Goal: Contribute content: Contribute content

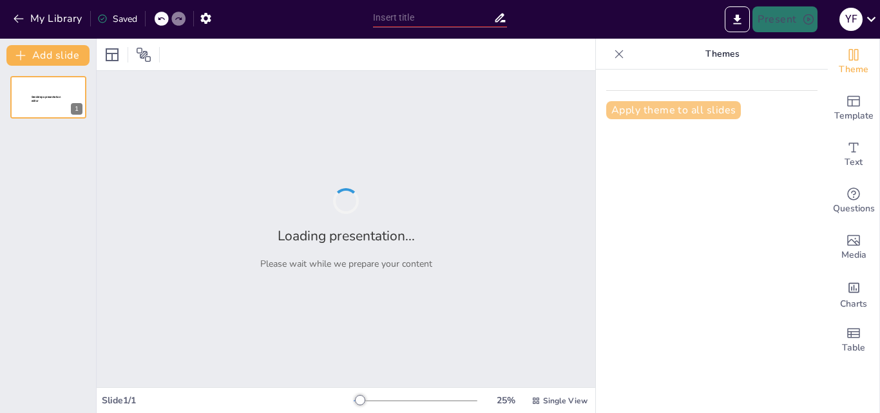
type input "Amazon DynamoDB: La Base de Datos NoSQL de Amazon Web Services"
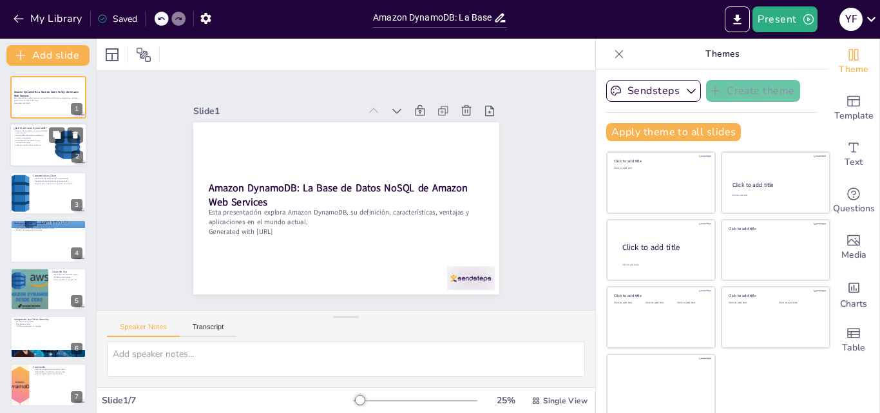
click at [44, 152] on div at bounding box center [48, 146] width 77 height 44
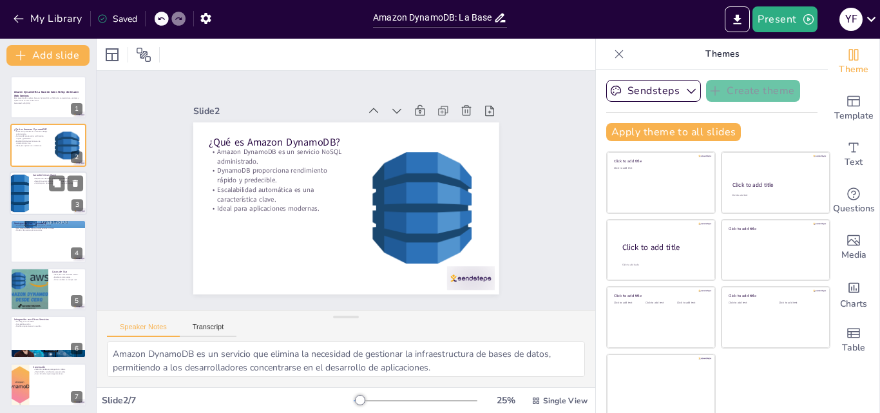
click at [59, 200] on div at bounding box center [48, 193] width 77 height 44
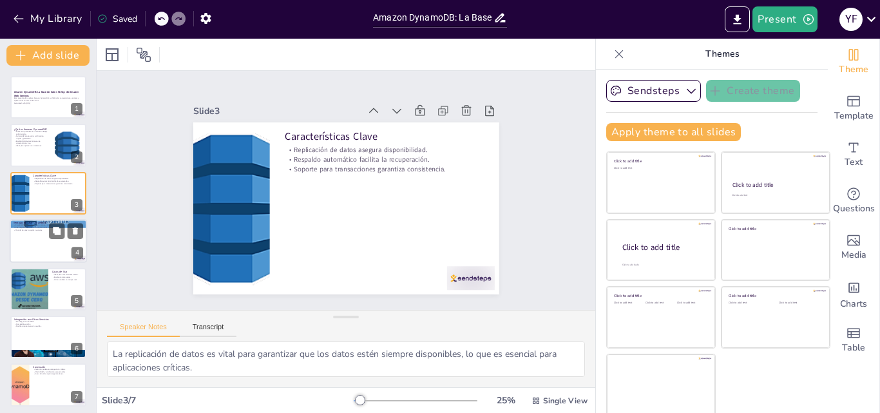
click at [23, 248] on div at bounding box center [48, 241] width 77 height 44
type textarea "La escalabilidad horizontal es esencial para las empresas que anticipan un crec…"
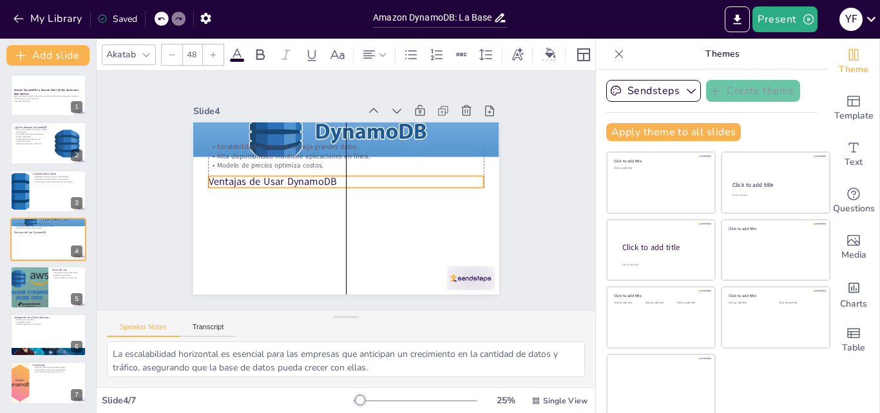
drag, startPoint x: 217, startPoint y: 134, endPoint x: 217, endPoint y: 179, distance: 45.1
click at [221, 179] on p "Ventajas de Usar DynamoDB" at bounding box center [349, 182] width 257 height 125
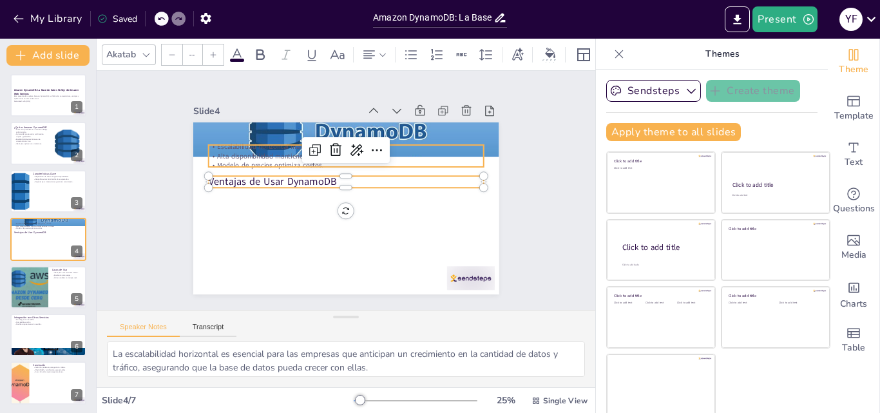
type input "32"
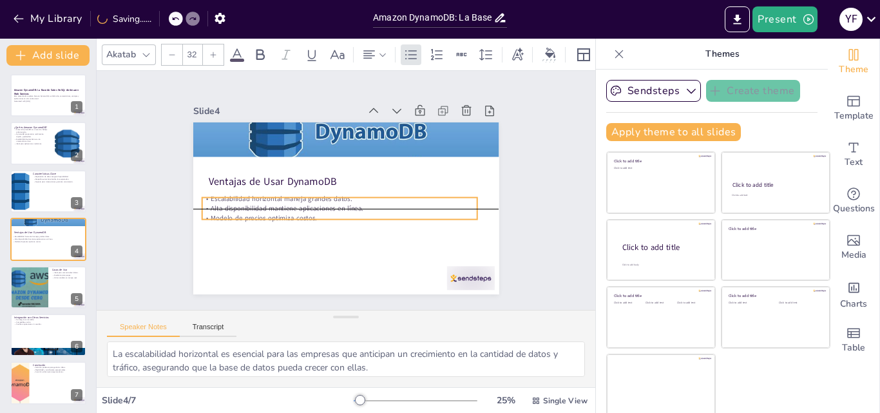
drag, startPoint x: 232, startPoint y: 149, endPoint x: 226, endPoint y: 206, distance: 57.7
click at [226, 206] on p "Alta disponibilidad mantiene aplicaciones en línea." at bounding box center [339, 209] width 275 height 10
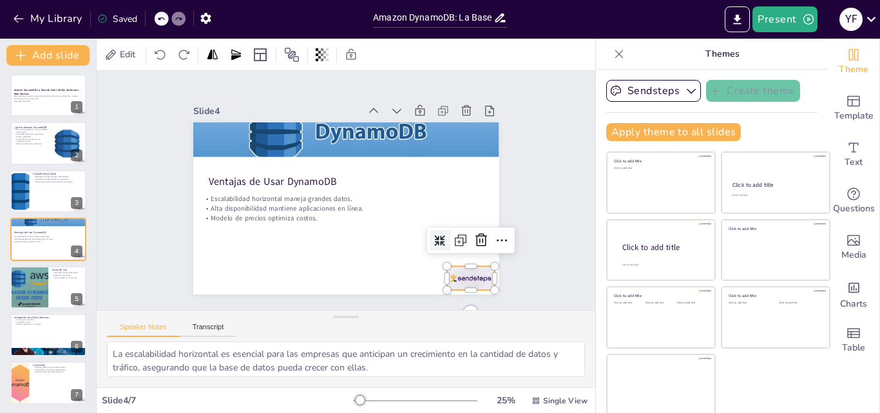
click at [437, 307] on div at bounding box center [409, 329] width 53 height 44
click at [243, 111] on icon at bounding box center [233, 101] width 19 height 19
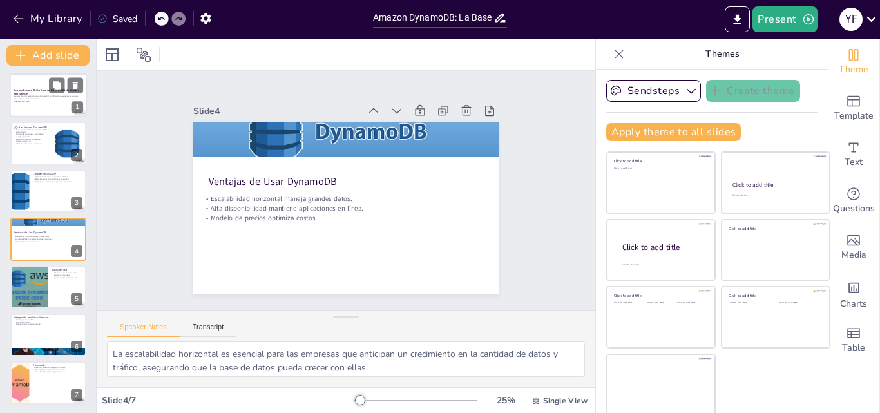
click at [48, 93] on p "Amazon DynamoDB: La Base de Datos NoSQL de Amazon Web Services" at bounding box center [49, 91] width 70 height 7
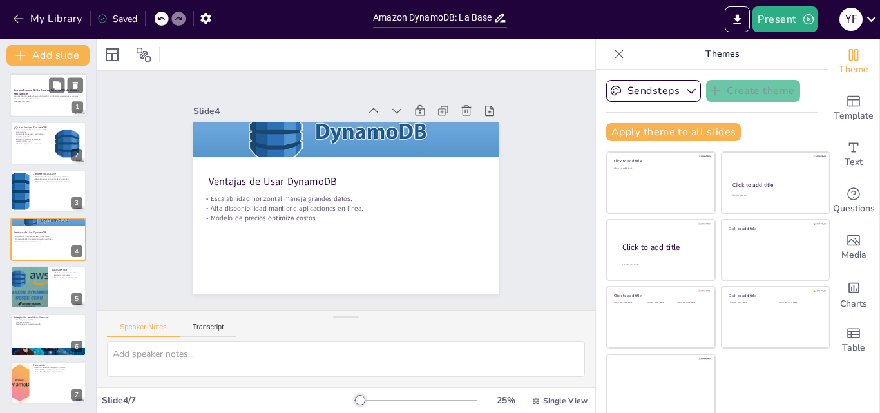
scroll to position [0, 0]
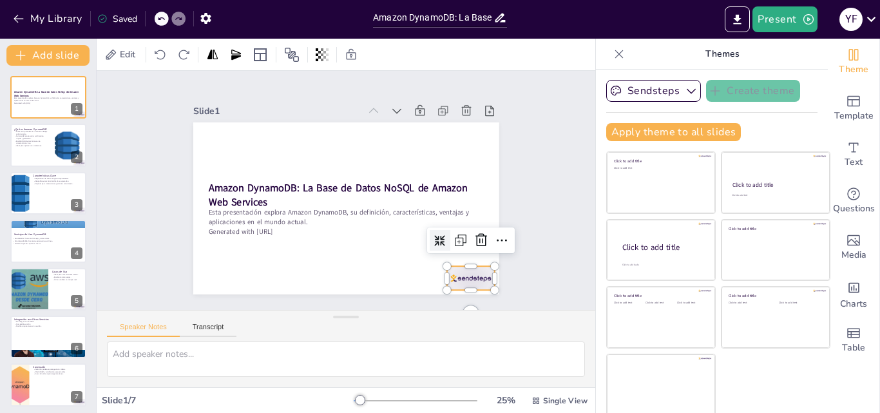
click at [354, 316] on div at bounding box center [332, 342] width 44 height 53
click at [266, 294] on icon at bounding box center [256, 303] width 19 height 19
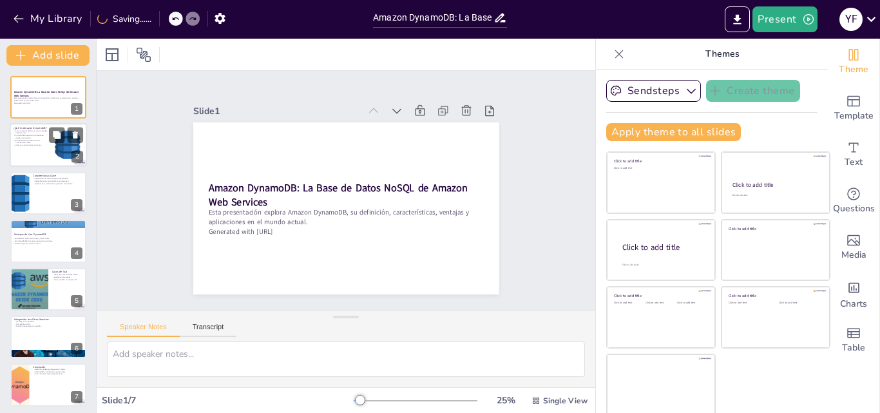
click at [39, 158] on div at bounding box center [48, 146] width 77 height 44
type textarea "Amazon DynamoDB es un servicio que elimina la necesidad de gestionar la infraes…"
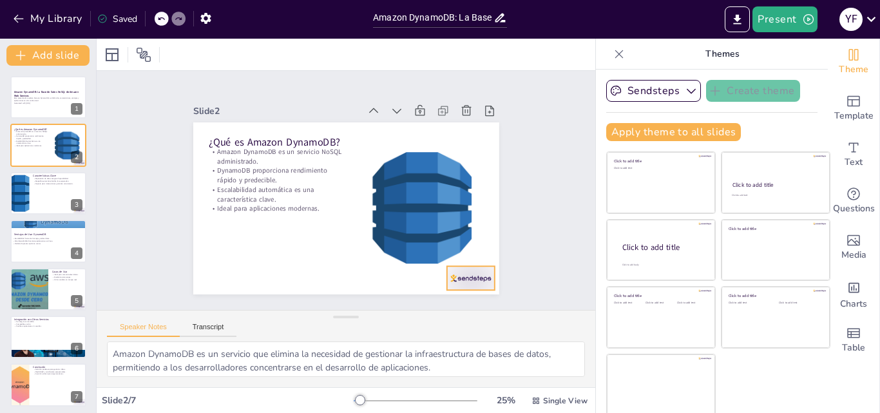
click at [465, 281] on div "¿Qué es Amazon DynamoDB? Amazon DynamoDB es un servicio NoSQL administrado. Dyn…" at bounding box center [335, 205] width 349 height 319
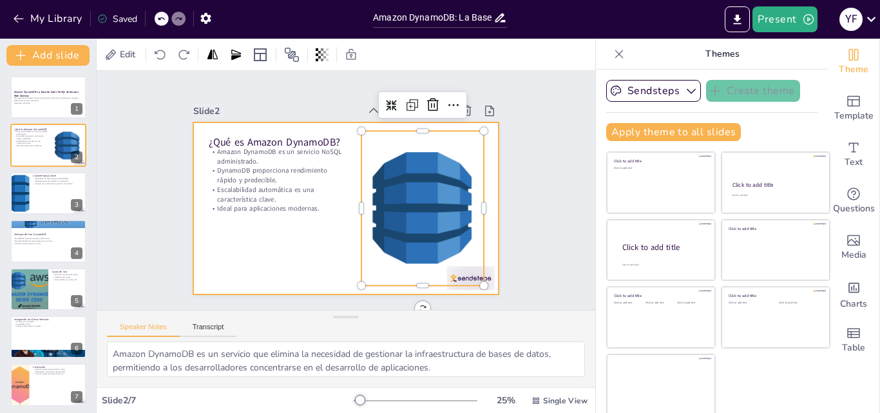
click at [311, 237] on div at bounding box center [337, 206] width 351 height 302
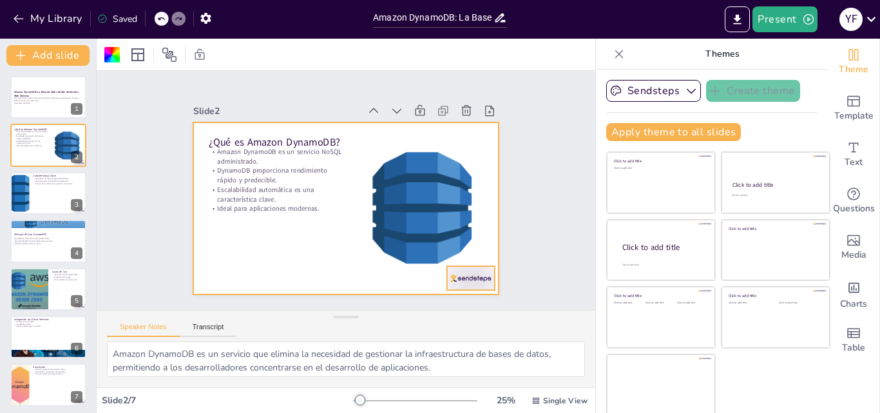
click at [464, 294] on div at bounding box center [437, 312] width 53 height 37
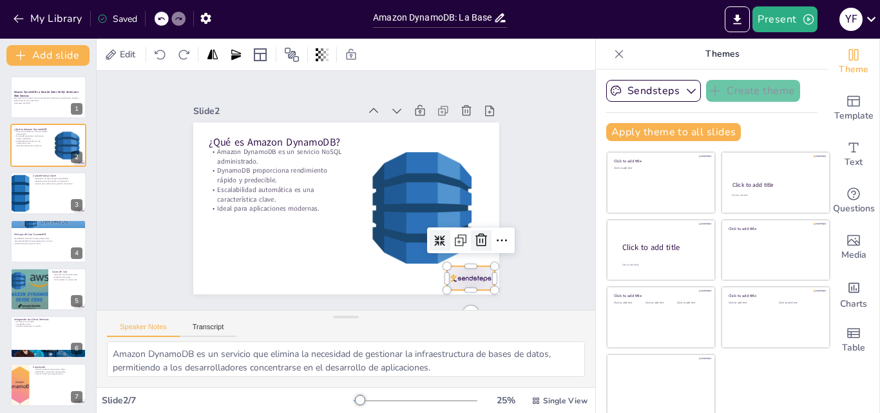
click at [224, 133] on icon at bounding box center [217, 127] width 13 height 14
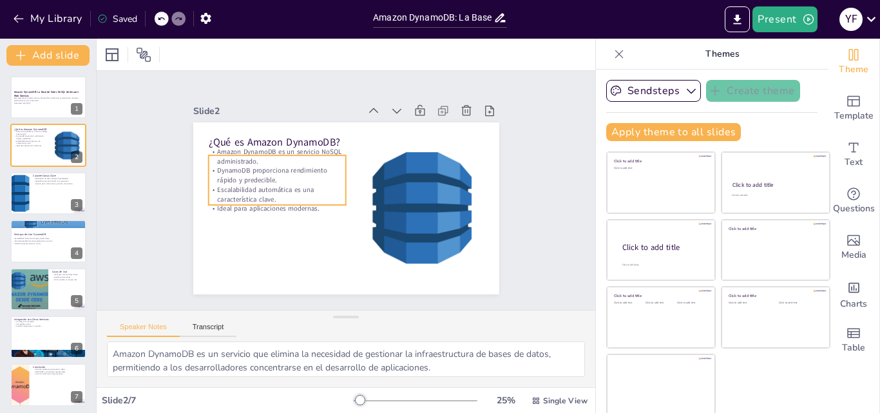
click at [295, 184] on p "Escalabilidad automática es una característica clave." at bounding box center [292, 147] width 115 height 106
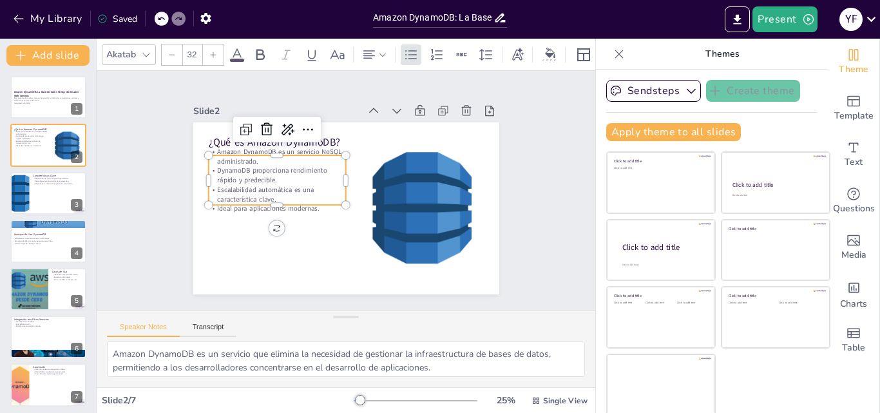
click at [293, 195] on div at bounding box center [312, 127] width 39 height 137
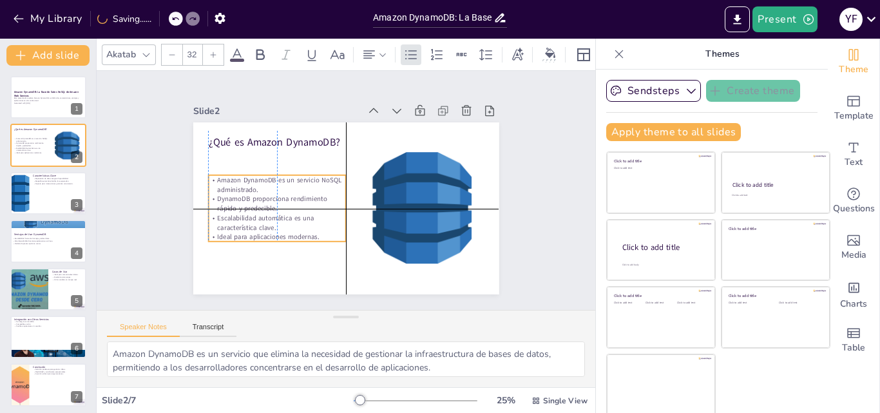
drag, startPoint x: 264, startPoint y: 216, endPoint x: 263, endPoint y: 235, distance: 18.7
click at [359, 193] on p "Ideal para aplicaciones modernas." at bounding box center [426, 168] width 134 height 52
click at [314, 171] on p "Amazon DynamoDB es un servicio NoSQL administrado." at bounding box center [337, 122] width 47 height 139
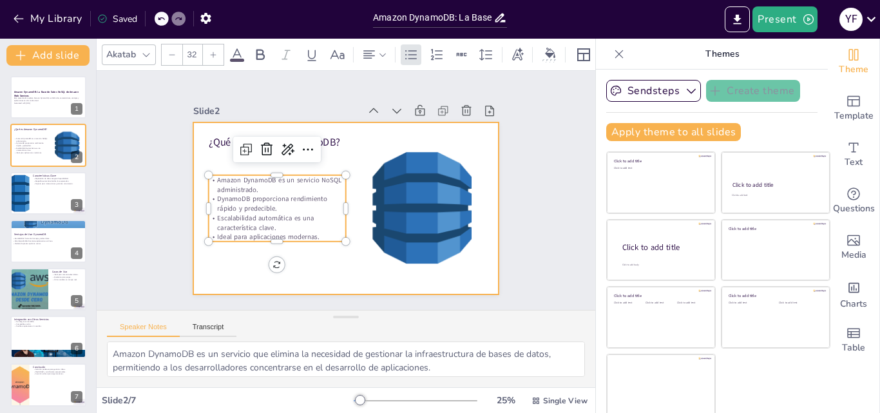
click at [325, 267] on div at bounding box center [363, 192] width 203 height 322
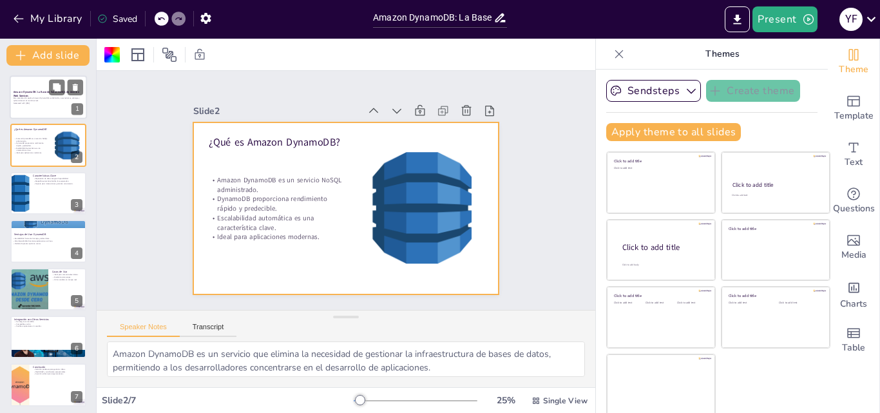
click at [52, 104] on div at bounding box center [48, 97] width 77 height 44
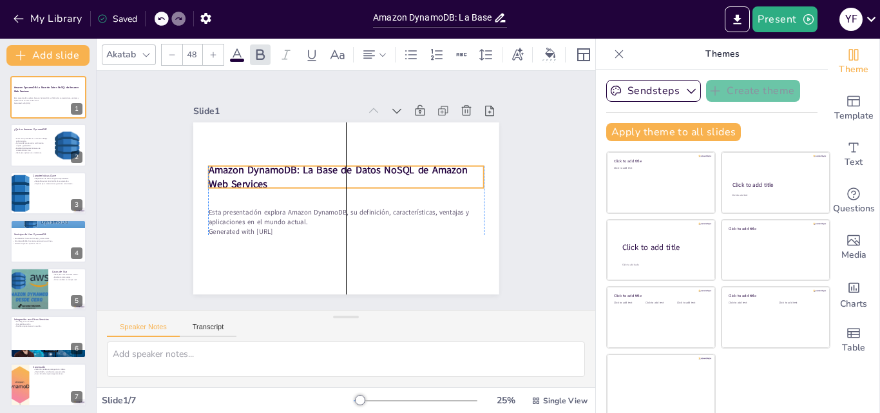
drag, startPoint x: 266, startPoint y: 186, endPoint x: 265, endPoint y: 168, distance: 18.7
click at [265, 168] on strong "Amazon DynamoDB: La Base de Datos NoSQL de Amazon Web Services" at bounding box center [361, 199] width 242 height 131
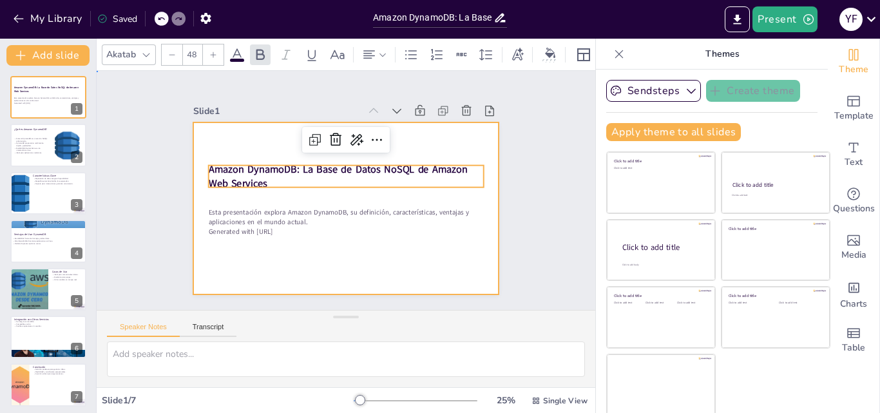
click at [329, 238] on div at bounding box center [338, 207] width 349 height 282
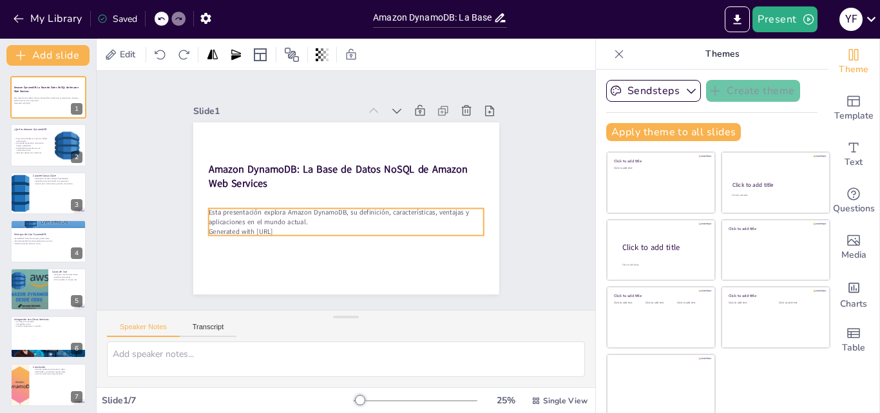
click at [261, 227] on p "Generated with [URL]" at bounding box center [345, 232] width 275 height 10
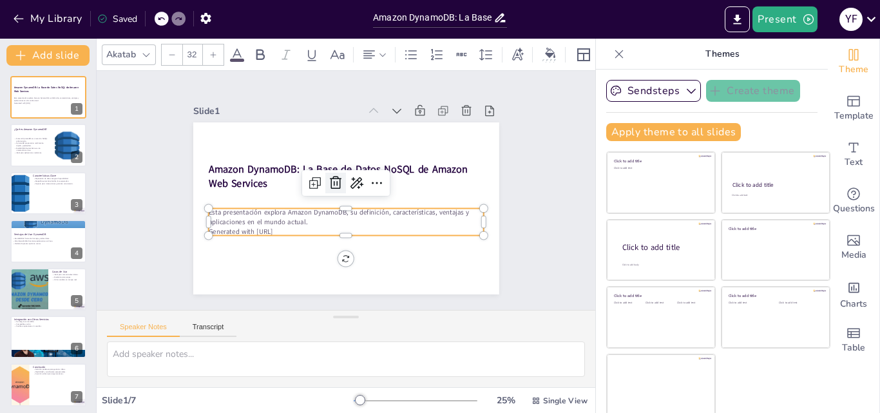
click at [347, 181] on icon at bounding box center [356, 182] width 18 height 18
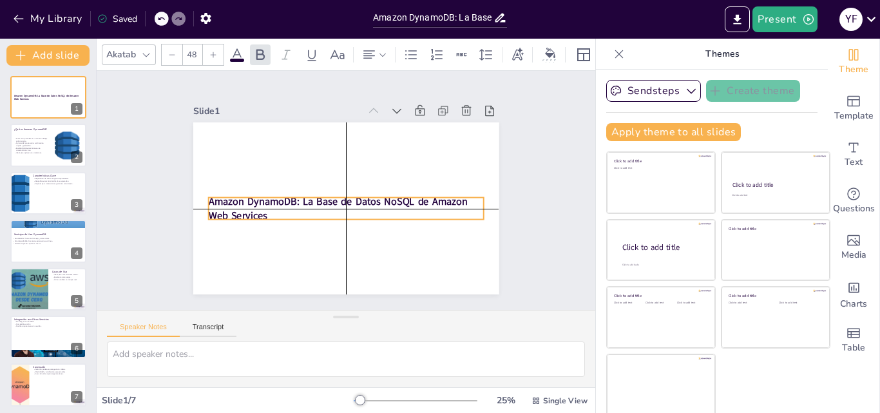
drag, startPoint x: 324, startPoint y: 174, endPoint x: 325, endPoint y: 201, distance: 27.1
click at [325, 201] on p "Amazon DynamoDB: La Base de Datos NoSQL de Amazon Web Services" at bounding box center [336, 205] width 240 height 185
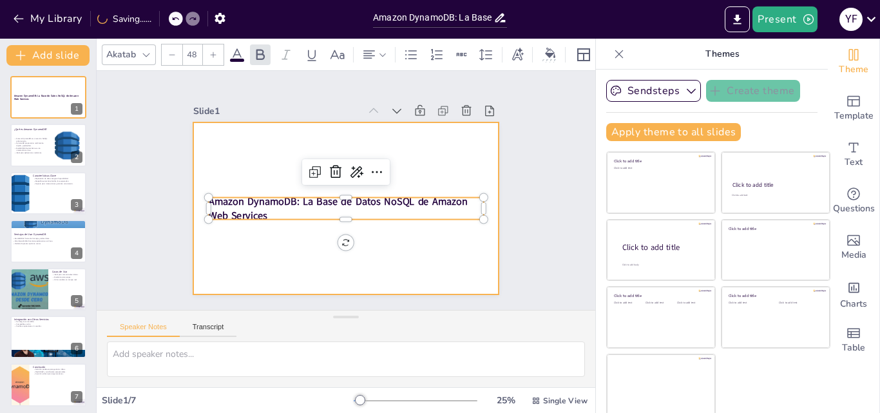
click at [371, 226] on div at bounding box center [330, 197] width 282 height 349
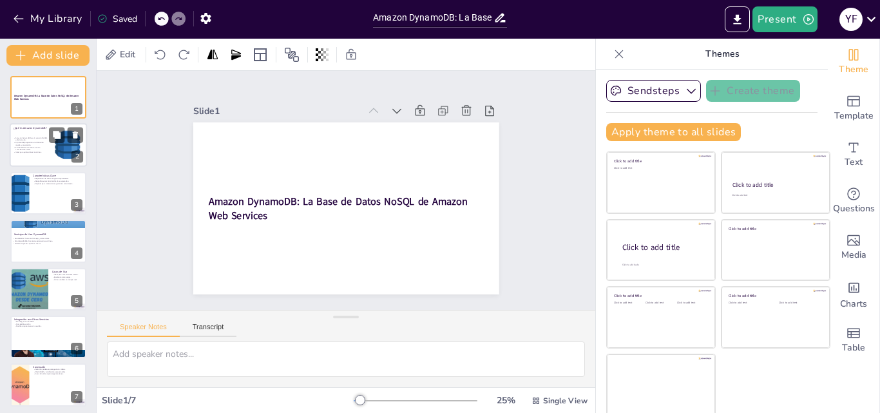
click at [60, 145] on div at bounding box center [67, 145] width 39 height 39
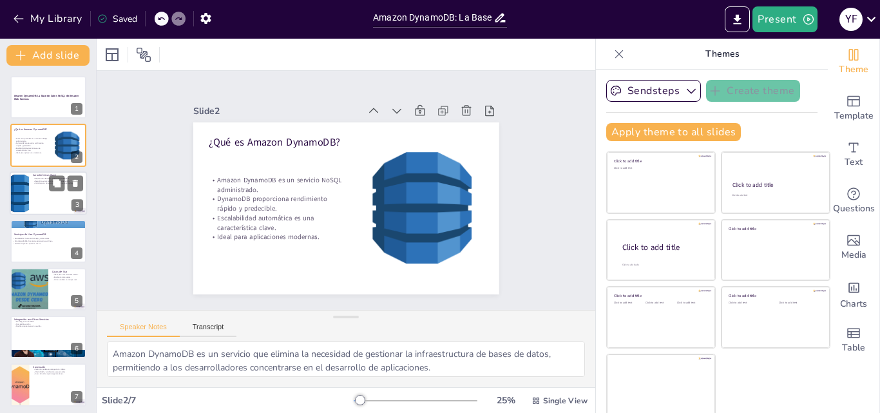
click at [37, 197] on div at bounding box center [48, 193] width 77 height 44
type textarea "La replicación de datos es vital para garantizar que los datos estén siempre di…"
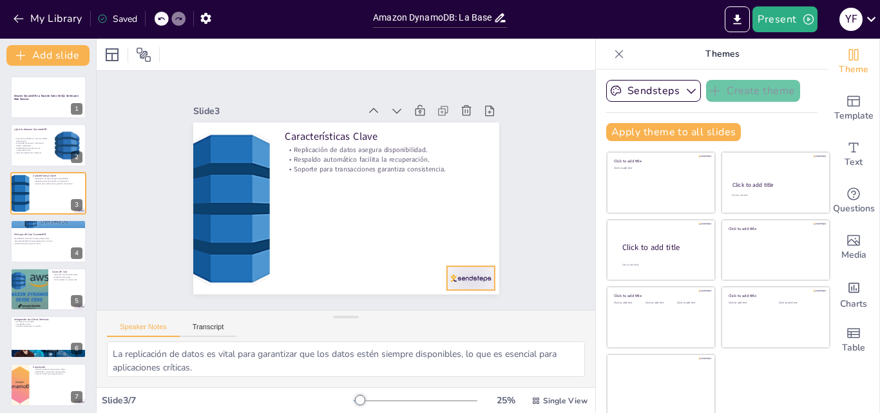
click at [220, 233] on div at bounding box center [195, 209] width 52 height 50
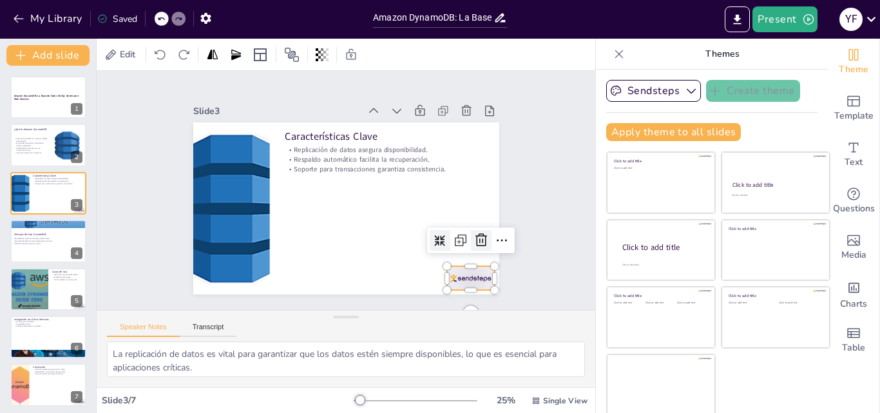
click at [379, 324] on icon at bounding box center [370, 332] width 17 height 16
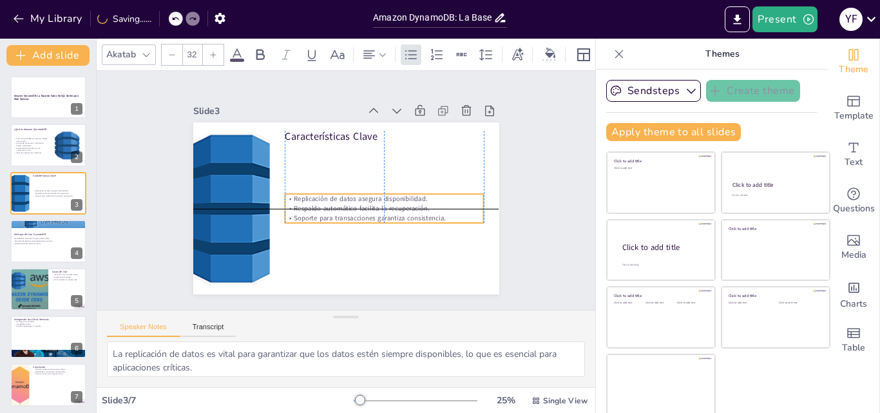
drag, startPoint x: 347, startPoint y: 161, endPoint x: 349, endPoint y: 210, distance: 49.0
click at [349, 210] on p "Soporte para transacciones garantiza consistencia." at bounding box center [361, 235] width 166 height 124
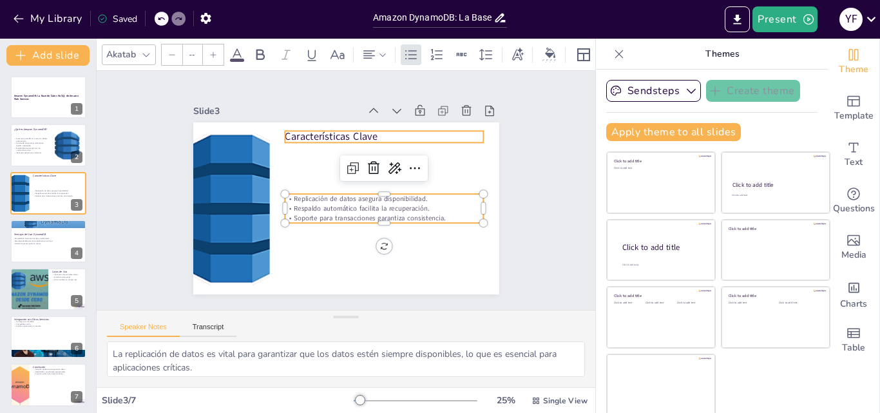
type input "48"
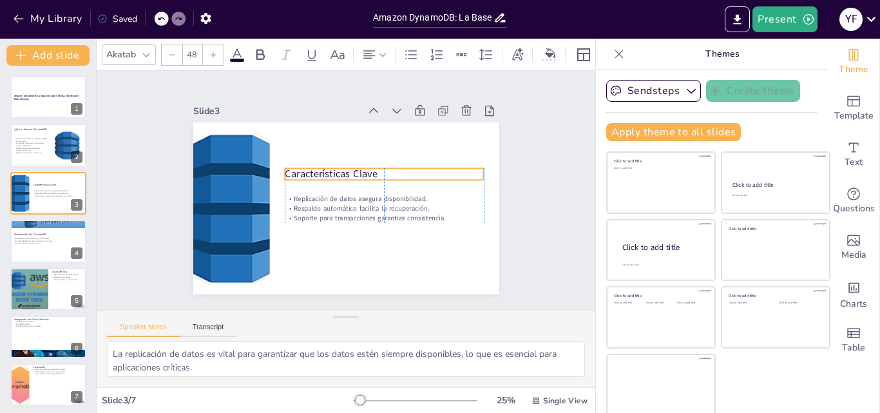
drag, startPoint x: 327, startPoint y: 131, endPoint x: 332, endPoint y: 168, distance: 37.6
click at [332, 168] on p "Características Clave" at bounding box center [345, 233] width 94 height 188
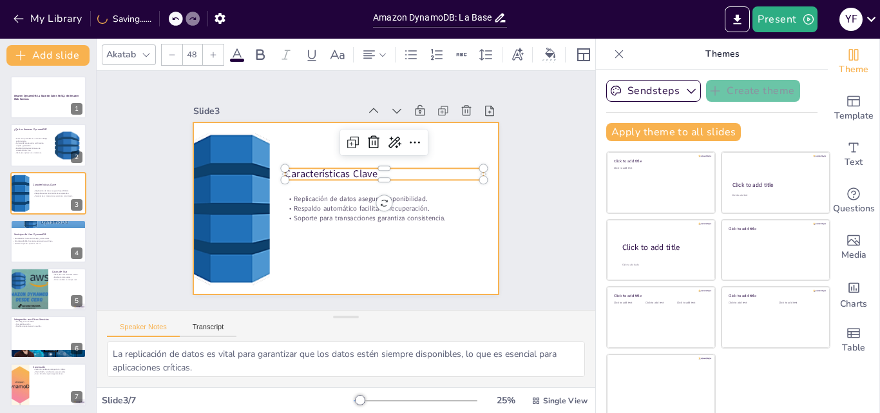
click at [362, 255] on div at bounding box center [334, 203] width 342 height 333
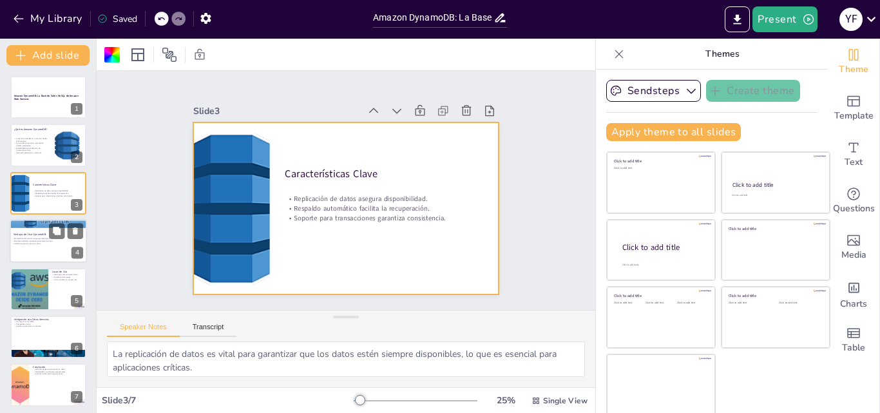
click at [26, 238] on p "Escalabilidad horizontal maneja grandes datos." at bounding box center [47, 239] width 70 height 3
type textarea "La escalabilidad horizontal es esencial para las empresas que anticipan un crec…"
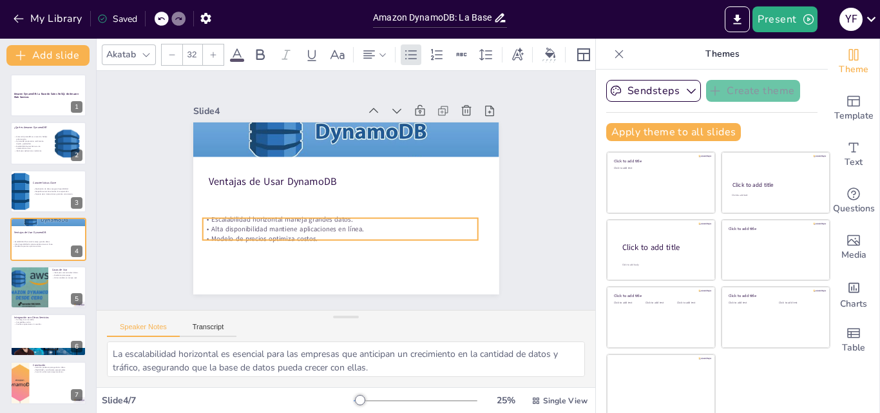
drag, startPoint x: 320, startPoint y: 202, endPoint x: 317, endPoint y: 222, distance: 20.8
click at [318, 222] on p "Alta disponibilidad mantiene aplicaciones en línea." at bounding box center [324, 223] width 255 height 121
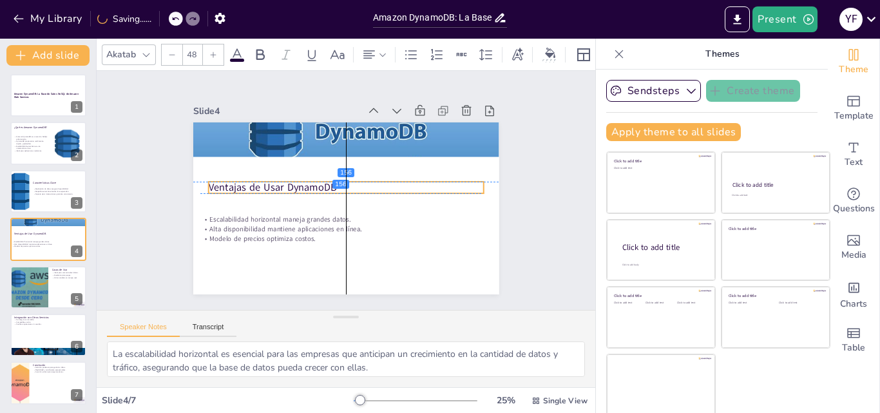
drag, startPoint x: 256, startPoint y: 173, endPoint x: 254, endPoint y: 183, distance: 10.0
click at [313, 183] on p "Ventajas de Usar DynamoDB" at bounding box center [348, 189] width 71 height 272
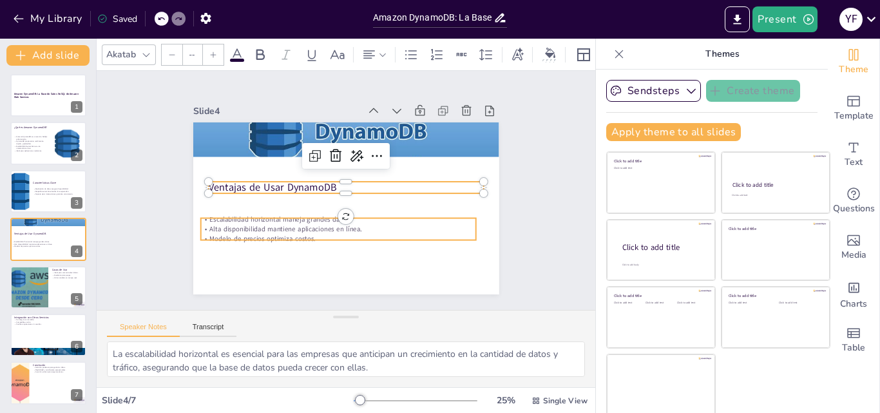
type input "32"
click at [387, 230] on p "Modelo de precios optimiza costos." at bounding box center [302, 213] width 169 height 228
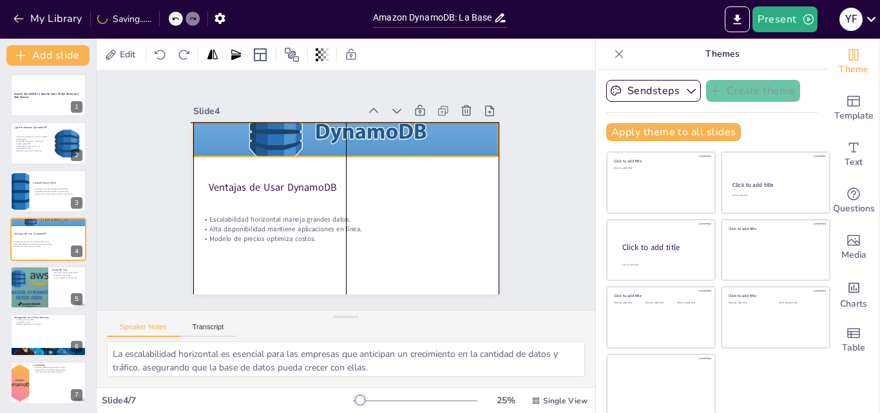
click at [365, 137] on div at bounding box center [372, 146] width 380 height 352
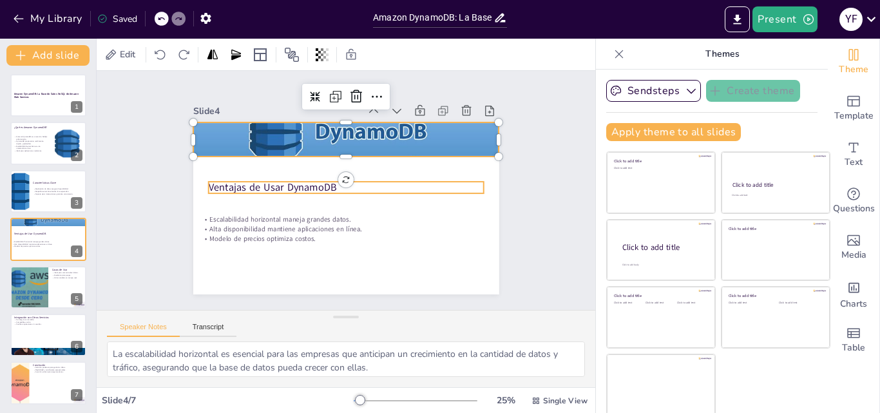
click at [398, 189] on div "Ventajas de Usar DynamoDB Escalabilidad horizontal maneja grandes datos. Alta d…" at bounding box center [340, 173] width 344 height 258
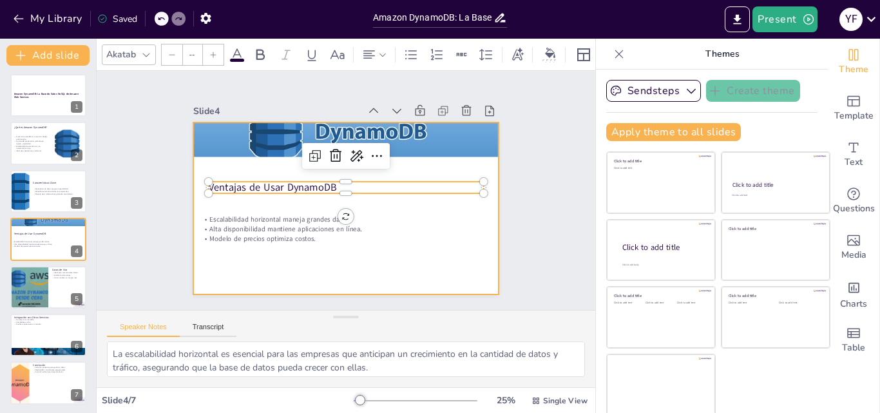
type input "32"
click at [368, 213] on p "Escalabilidad horizontal maneja grandes datos." at bounding box center [321, 174] width 94 height 265
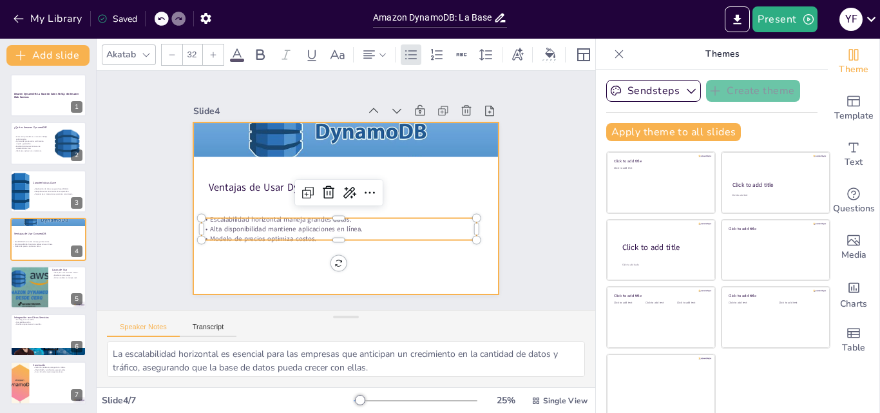
click at [427, 261] on div at bounding box center [331, 180] width 319 height 349
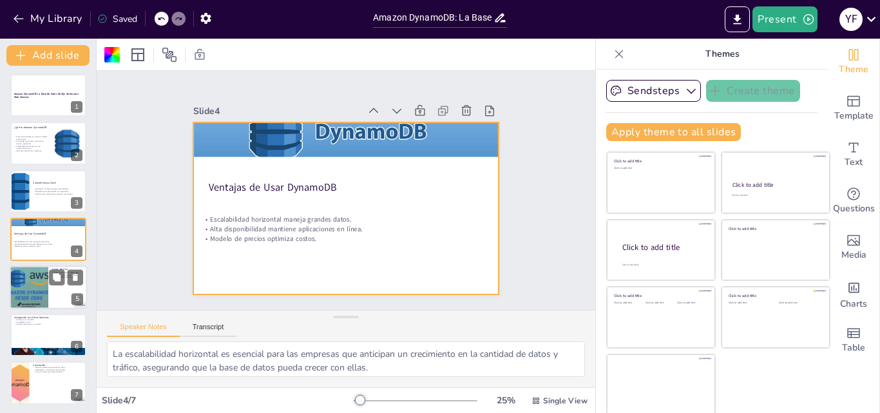
click at [48, 280] on div at bounding box center [28, 288] width 77 height 44
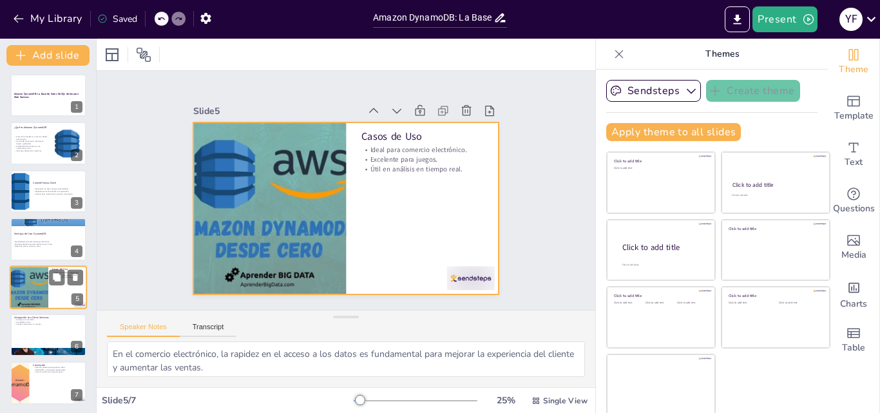
scroll to position [4, 0]
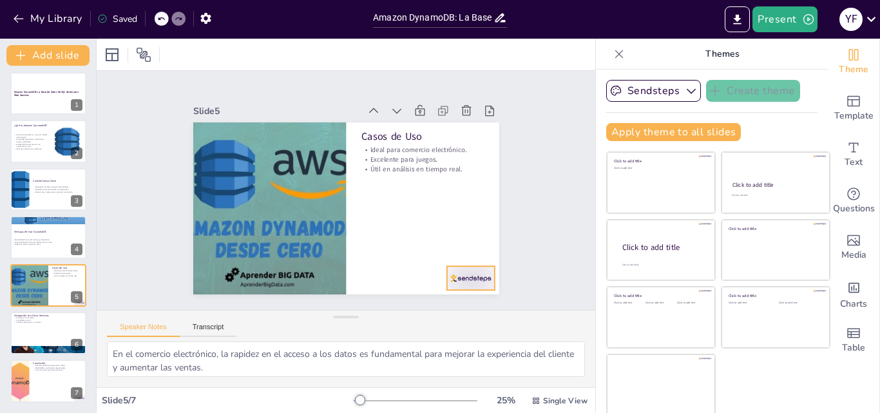
click at [451, 301] on div at bounding box center [424, 321] width 53 height 41
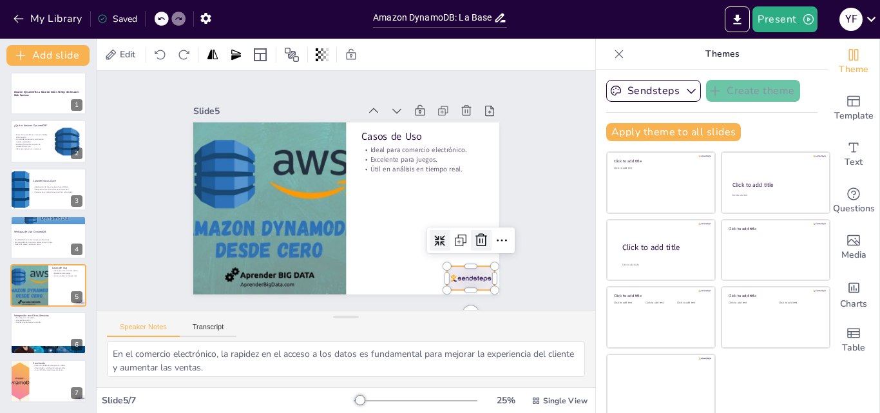
click at [437, 300] on icon at bounding box center [426, 311] width 22 height 22
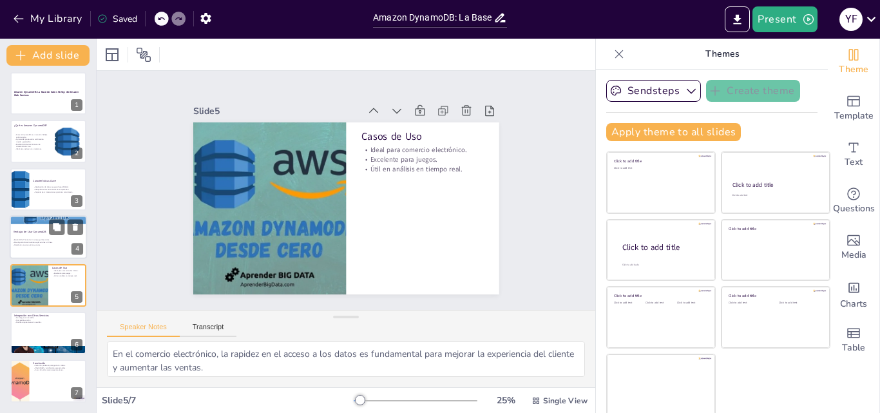
click at [46, 242] on p "Alta disponibilidad mantiene aplicaciones en línea." at bounding box center [47, 243] width 70 height 3
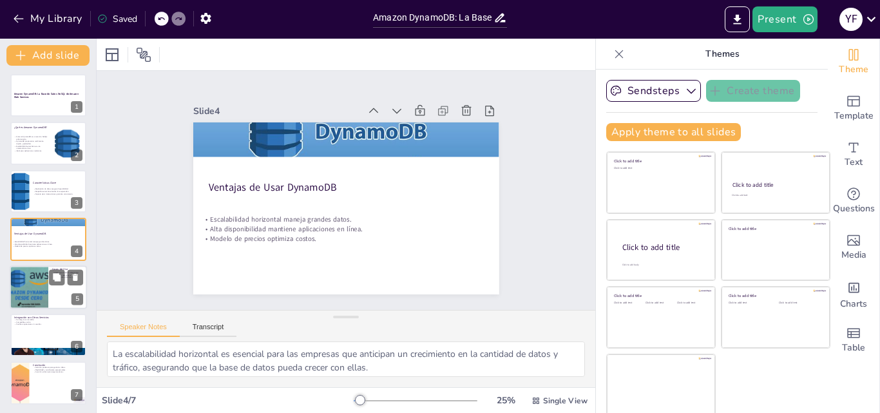
click at [44, 286] on div at bounding box center [28, 288] width 77 height 44
type textarea "En el comercio electrónico, la rapidez en el acceso a los datos es fundamental …"
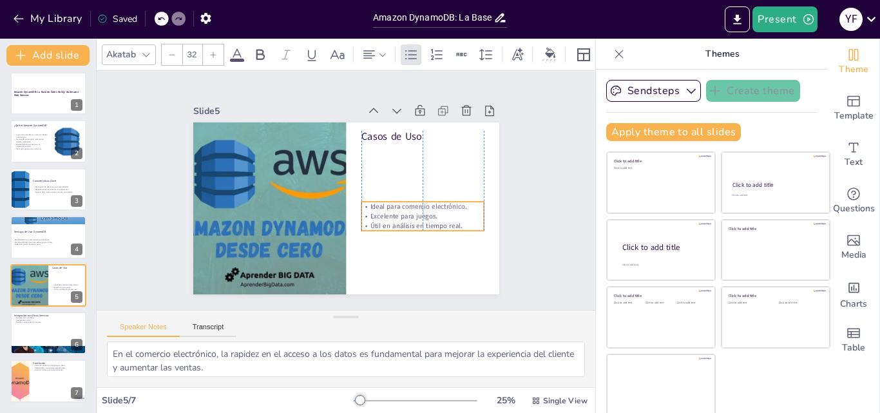
drag, startPoint x: 430, startPoint y: 154, endPoint x: 426, endPoint y: 211, distance: 57.5
click at [322, 211] on p "Excelente para juegos." at bounding box center [304, 260] width 35 height 122
type input "48"
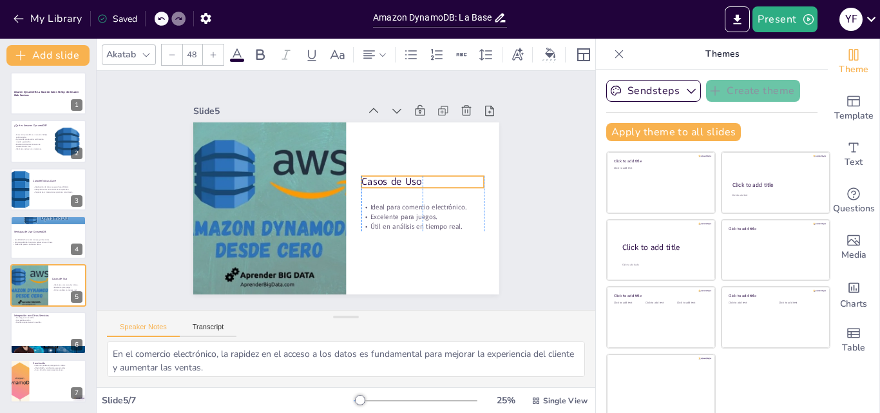
drag, startPoint x: 374, startPoint y: 133, endPoint x: 370, endPoint y: 178, distance: 45.3
click at [370, 189] on p "Casos de Uso" at bounding box center [408, 235] width 101 height 92
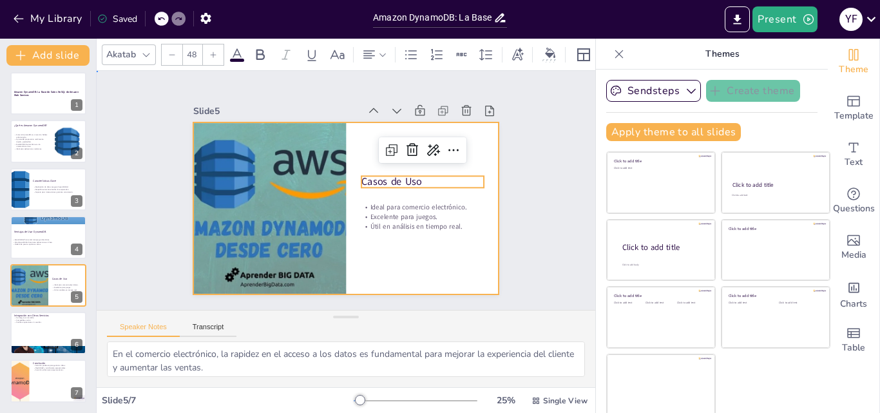
click at [407, 258] on div at bounding box center [334, 203] width 342 height 333
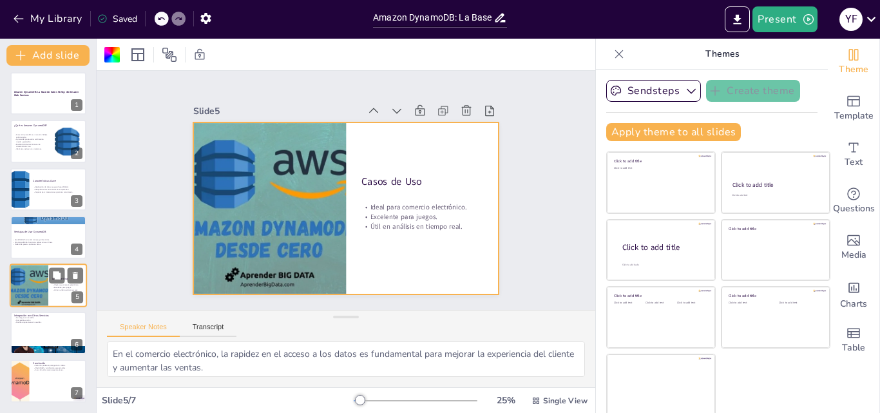
scroll to position [3, 0]
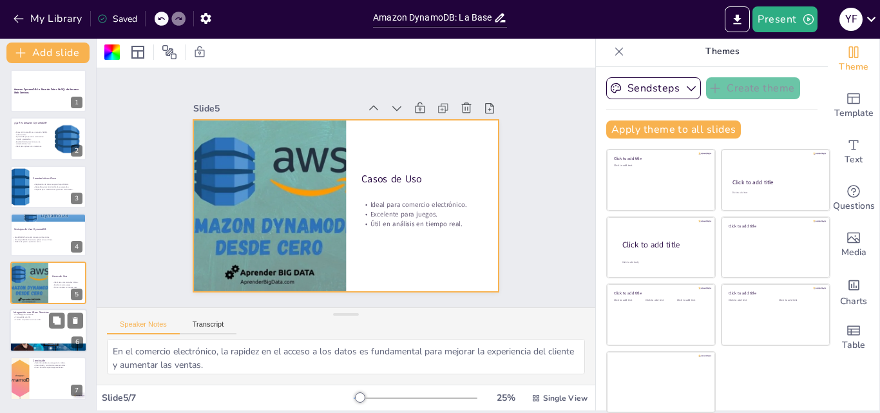
click at [41, 333] on div at bounding box center [48, 331] width 77 height 44
type textarea "La integración con AWS Lambda permite ejecutar código en respuesta a eventos, l…"
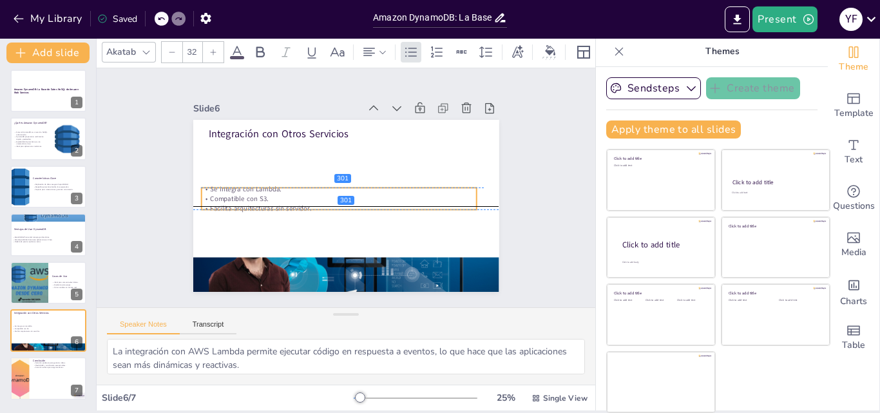
drag, startPoint x: 258, startPoint y: 154, endPoint x: 251, endPoint y: 198, distance: 45.0
click at [264, 198] on p "Facilita arquitecturas sin servidor." at bounding box center [324, 189] width 121 height 255
drag, startPoint x: 253, startPoint y: 193, endPoint x: 264, endPoint y: 194, distance: 11.0
click at [264, 194] on p "Compatible con S3." at bounding box center [337, 180] width 191 height 211
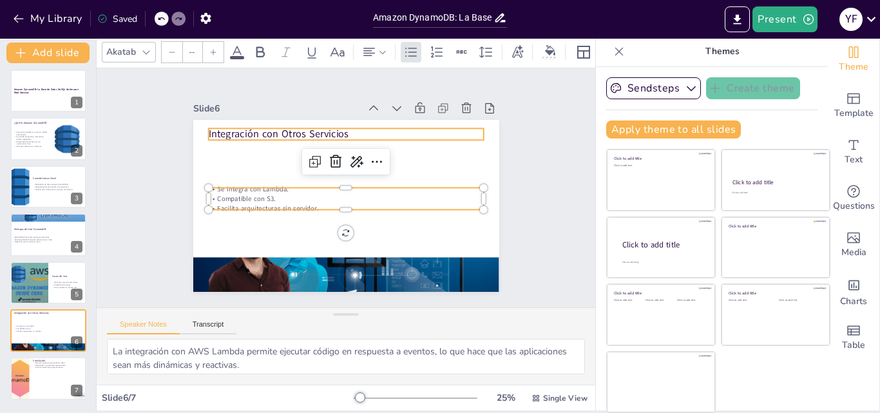
type input "48"
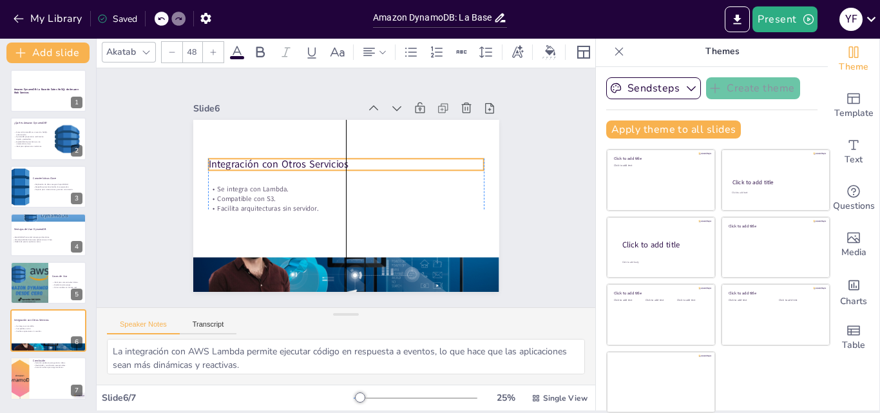
drag, startPoint x: 249, startPoint y: 128, endPoint x: 252, endPoint y: 159, distance: 31.0
click at [252, 159] on p "Integración con Otros Servicios" at bounding box center [358, 168] width 246 height 150
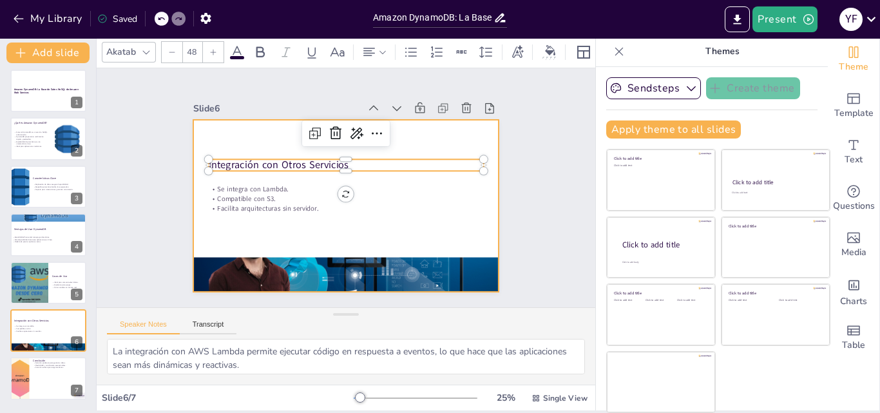
click at [274, 226] on div at bounding box center [334, 201] width 342 height 333
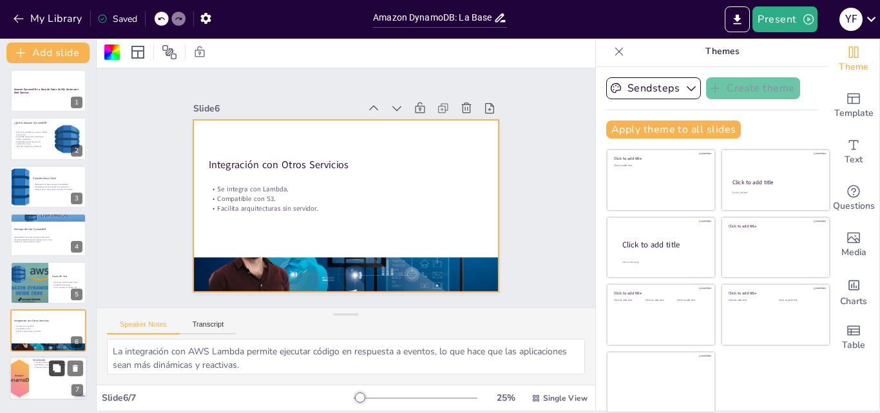
click at [51, 370] on button at bounding box center [56, 368] width 15 height 15
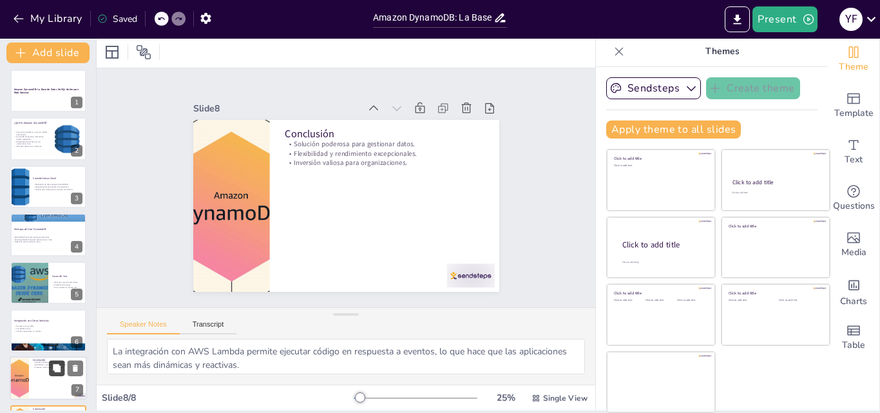
type textarea "La gestión eficiente de datos es fundamental para el éxito de las aplicaciones …"
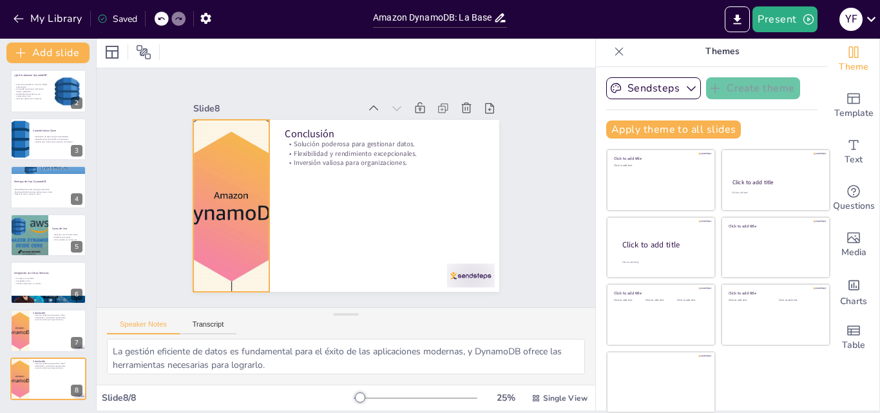
click at [240, 196] on div at bounding box center [248, 124] width 342 height 333
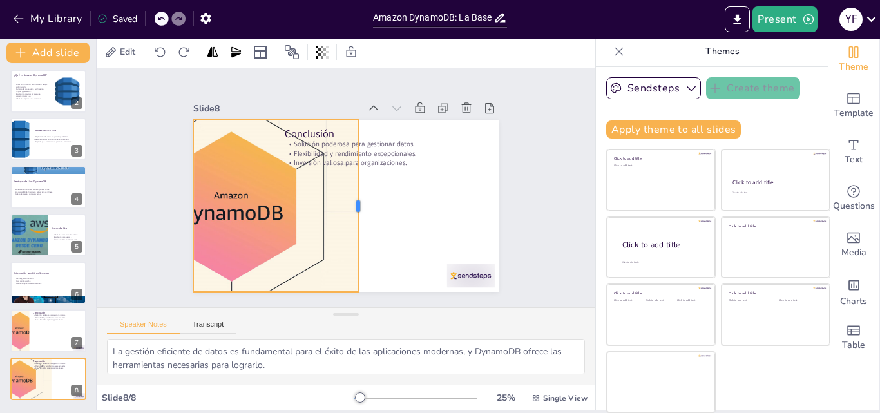
drag, startPoint x: 258, startPoint y: 199, endPoint x: 345, endPoint y: 233, distance: 93.2
click at [345, 233] on div at bounding box center [354, 211] width 79 height 161
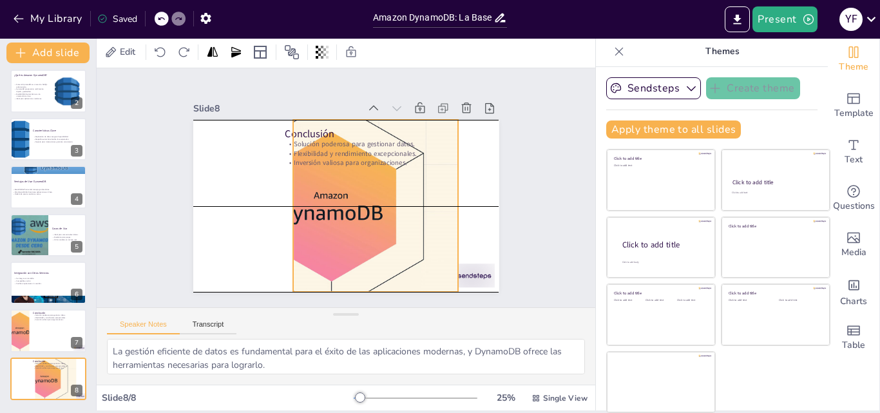
drag, startPoint x: 247, startPoint y: 212, endPoint x: 347, endPoint y: 214, distance: 99.9
click at [347, 214] on div at bounding box center [349, 211] width 333 height 342
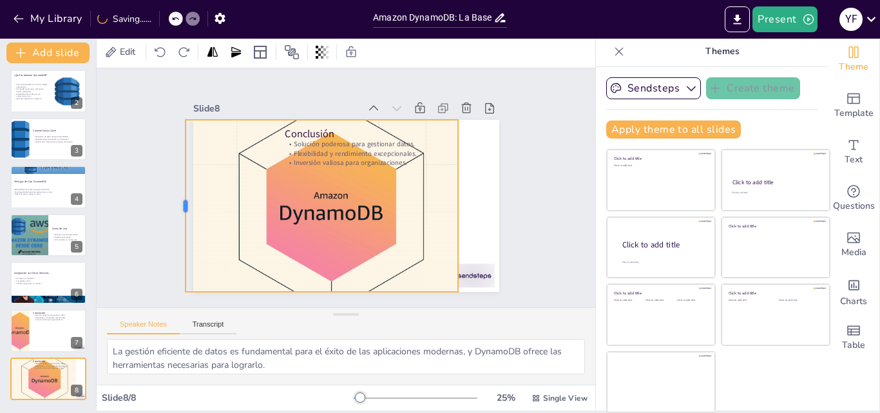
drag, startPoint x: 278, startPoint y: 198, endPoint x: 171, endPoint y: 198, distance: 107.6
click at [215, 307] on div at bounding box center [295, 346] width 161 height 79
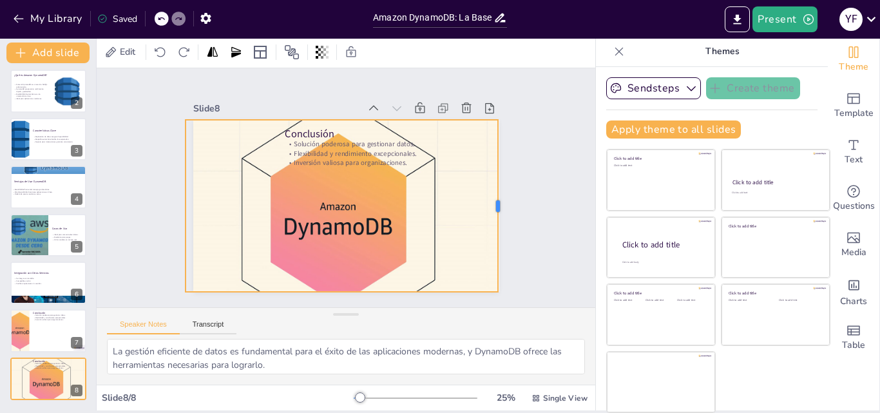
drag, startPoint x: 449, startPoint y: 202, endPoint x: 485, endPoint y: 205, distance: 36.8
click at [485, 205] on div at bounding box center [501, 156] width 63 height 167
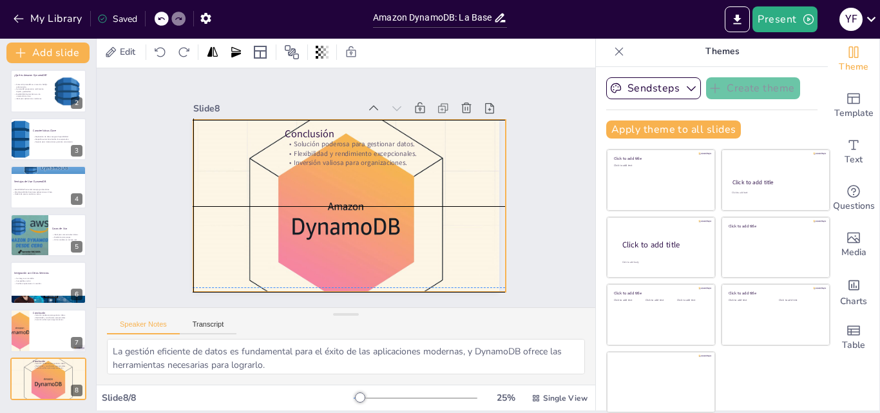
click at [398, 218] on div at bounding box center [322, 206] width 348 height 375
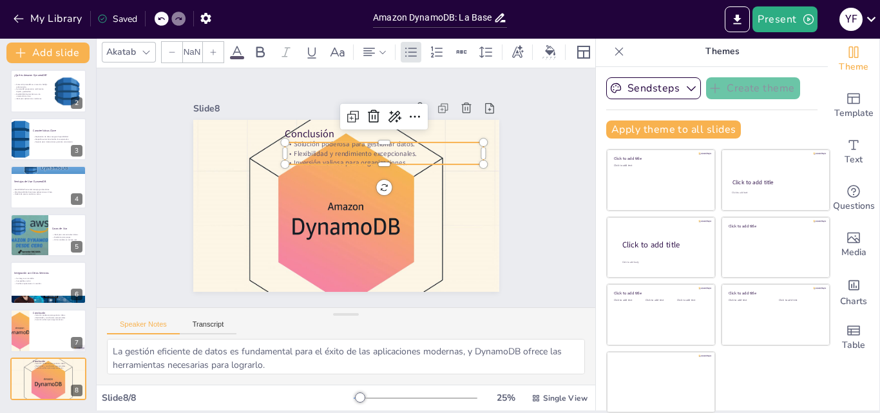
type input "32"
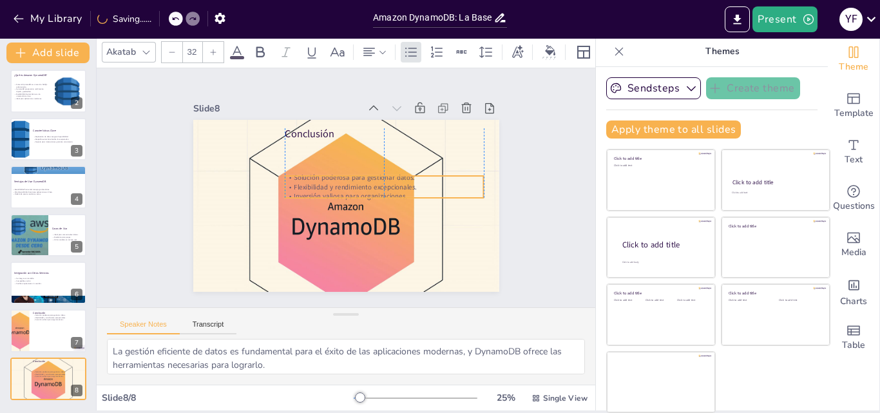
drag, startPoint x: 336, startPoint y: 149, endPoint x: 339, endPoint y: 182, distance: 33.7
click at [339, 182] on p "Flexibilidad y rendimiento excepcionales." at bounding box center [311, 173] width 186 height 90
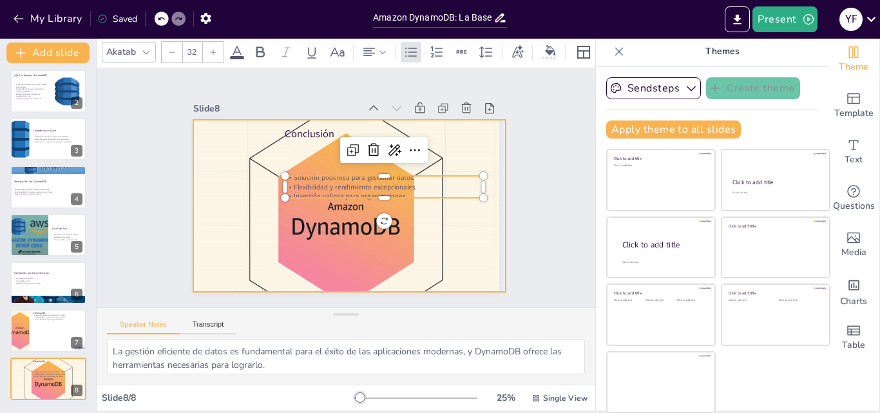
click at [304, 151] on div at bounding box center [325, 165] width 370 height 361
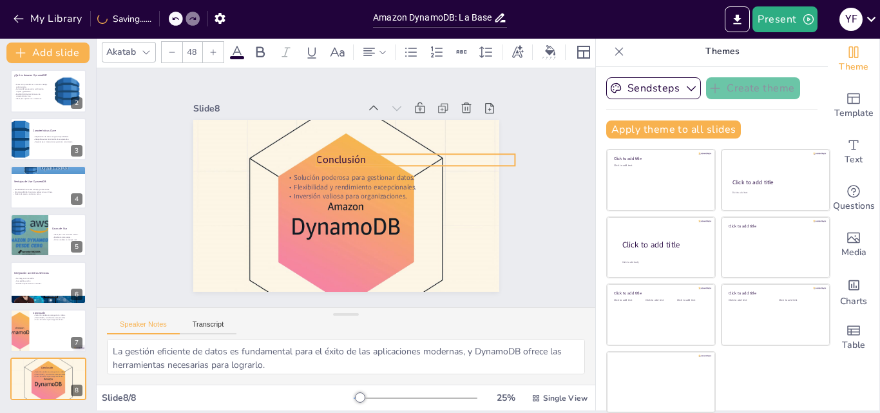
drag, startPoint x: 306, startPoint y: 133, endPoint x: 338, endPoint y: 159, distance: 40.8
click at [338, 159] on p "Conclusión" at bounding box center [420, 183] width 193 height 75
click at [346, 155] on p "Conclusión" at bounding box center [410, 231] width 128 height 169
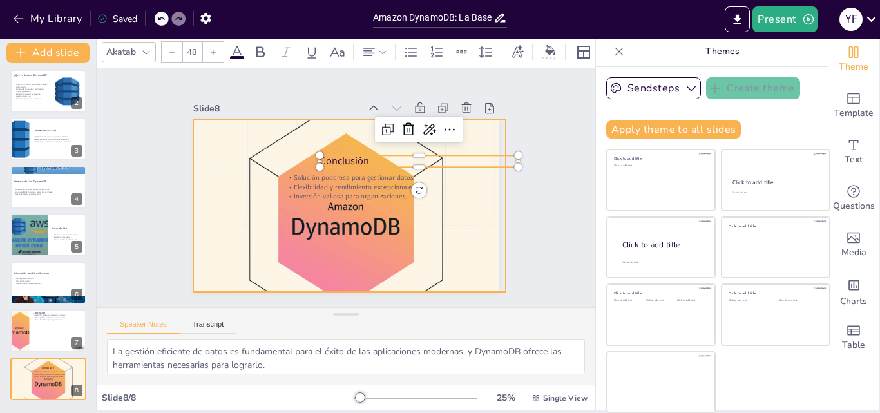
click at [246, 231] on div at bounding box center [374, 175] width 311 height 372
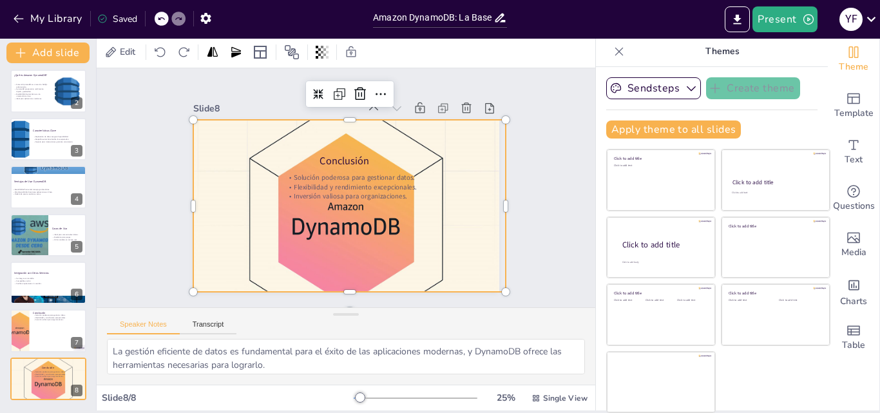
click at [427, 214] on div at bounding box center [334, 216] width 372 height 311
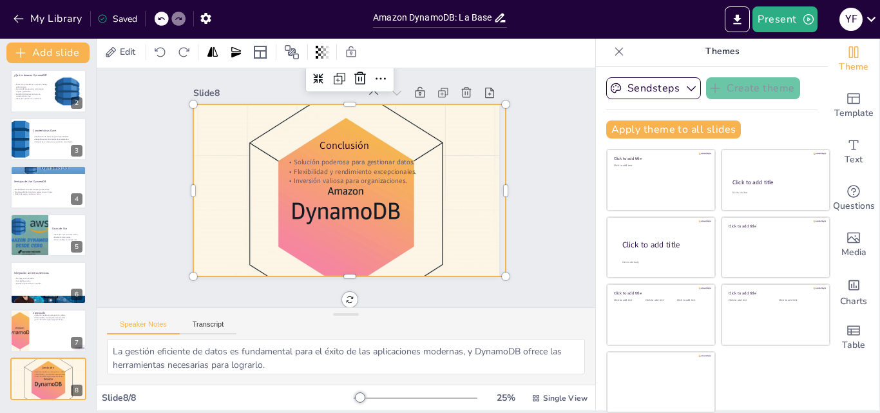
scroll to position [21, 0]
click at [34, 341] on div at bounding box center [48, 331] width 77 height 44
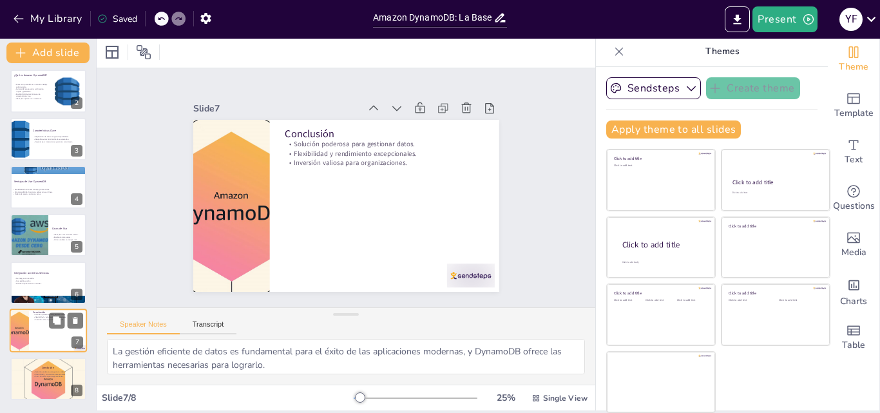
scroll to position [0, 0]
click at [39, 375] on p "Inversión valiosa para organizaciones." at bounding box center [58, 376] width 50 height 3
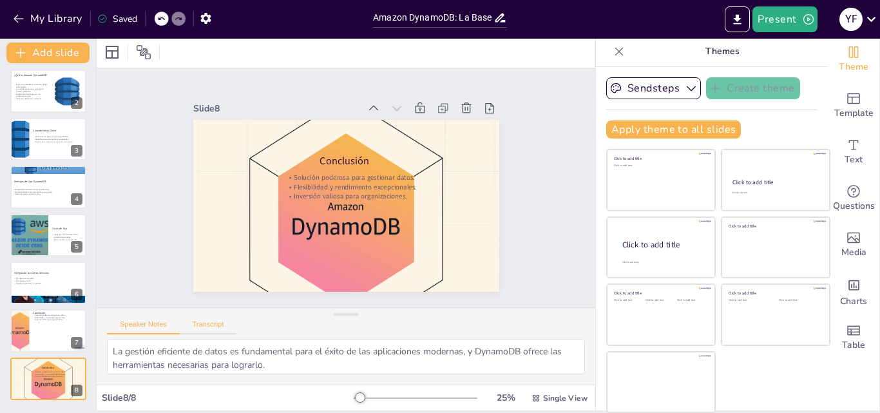
click at [205, 326] on button "Transcript" at bounding box center [208, 327] width 57 height 14
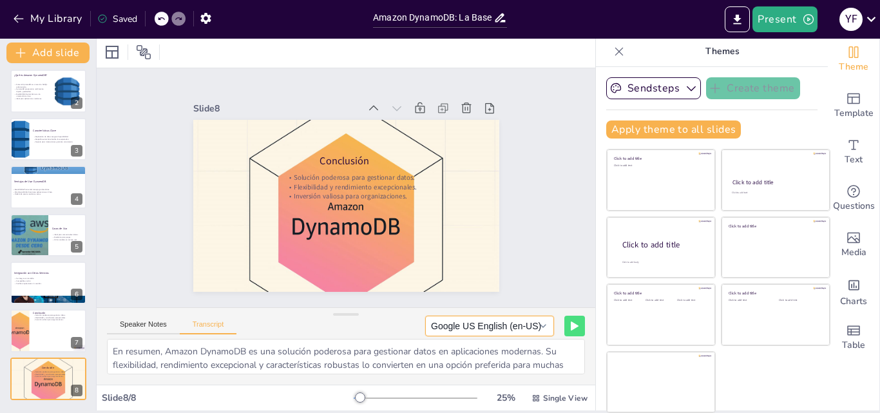
click at [522, 326] on button "Google US English (en-US)" at bounding box center [489, 326] width 129 height 21
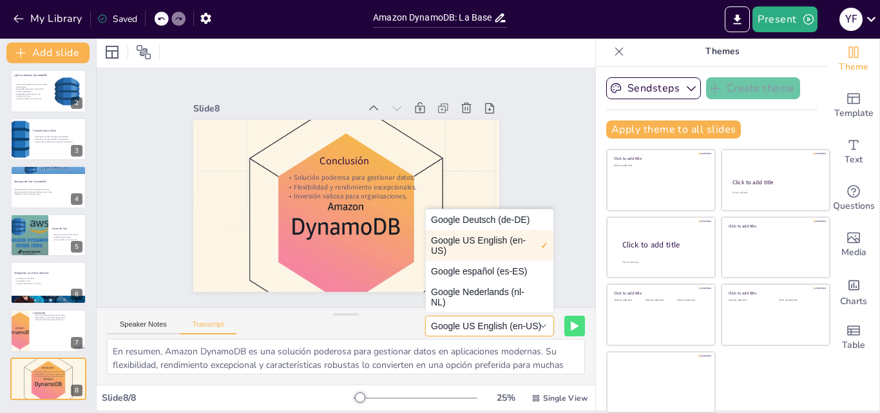
click at [521, 325] on button "Google US English (en-US)" at bounding box center [489, 326] width 129 height 21
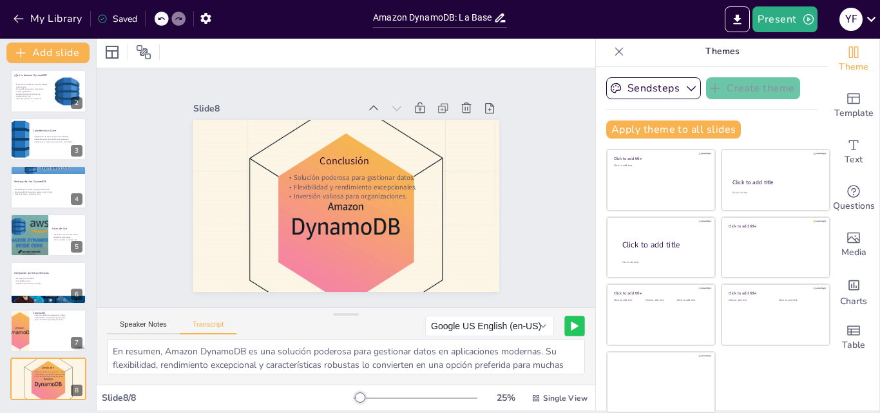
click at [571, 323] on icon at bounding box center [575, 326] width 8 height 9
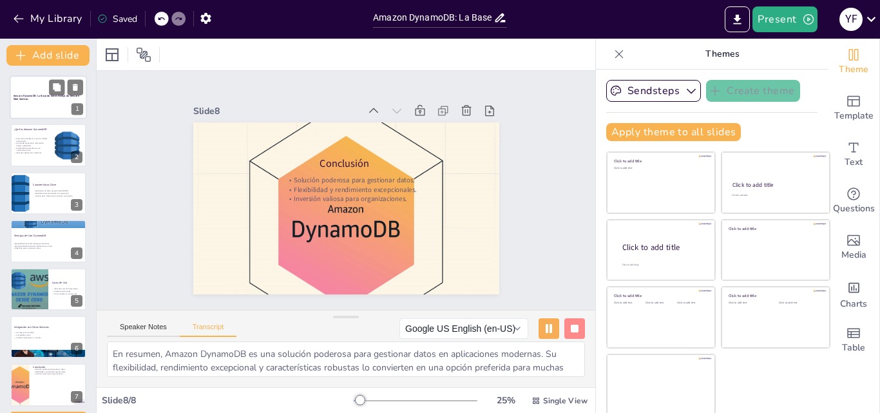
click at [43, 102] on div at bounding box center [48, 97] width 77 height 44
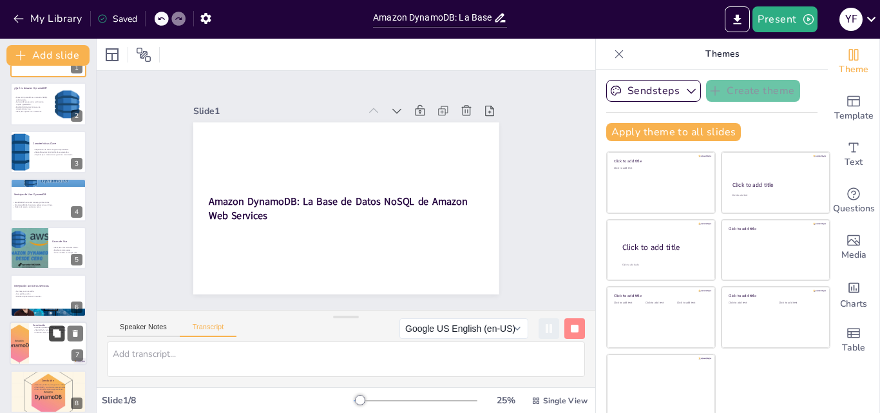
scroll to position [52, 0]
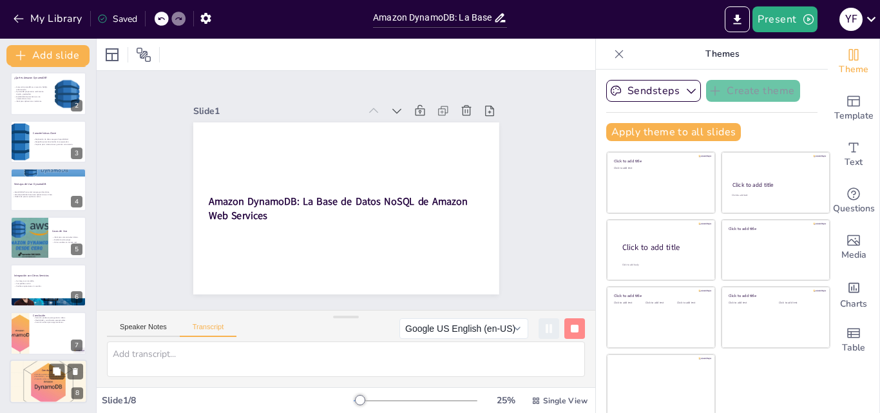
click at [61, 384] on div at bounding box center [48, 385] width 81 height 50
type textarea "En resumen, Amazon DynamoDB es una solución poderosa para gestionar datos en ap…"
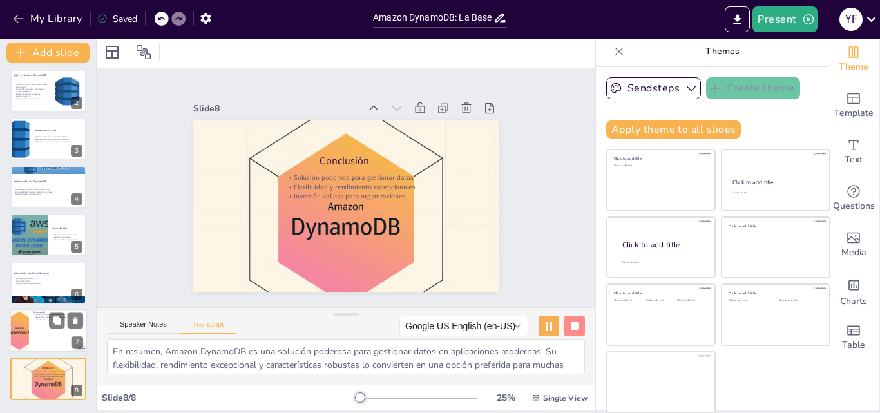
click at [39, 336] on div at bounding box center [48, 331] width 77 height 44
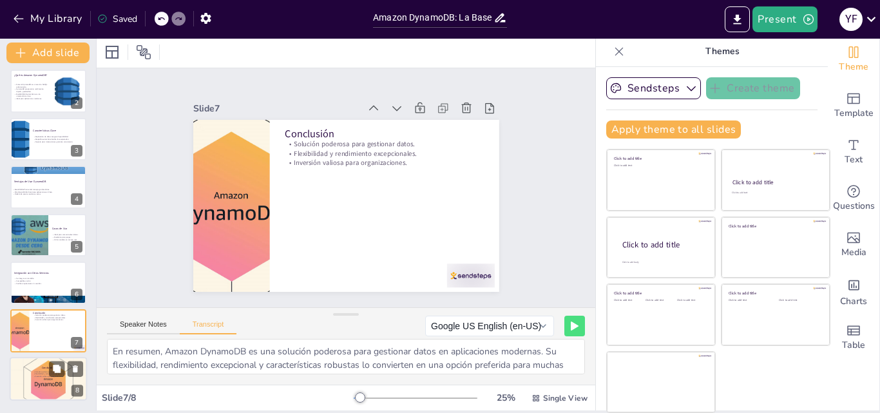
click at [37, 377] on p "Inversión valiosa para organizaciones." at bounding box center [58, 376] width 50 height 3
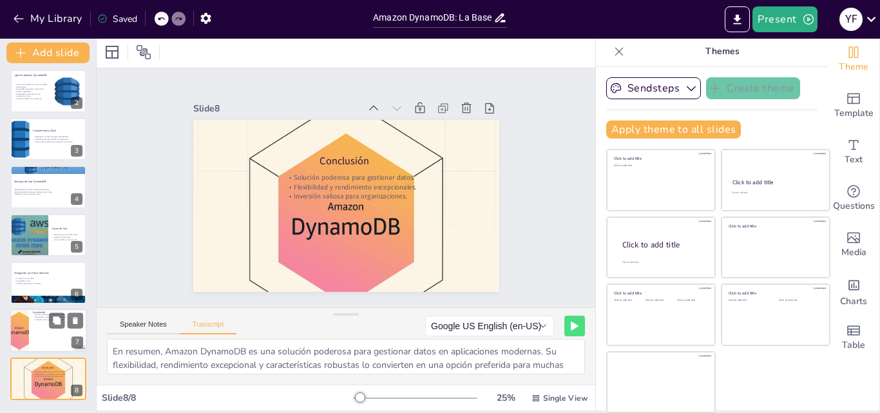
click at [39, 329] on div at bounding box center [48, 331] width 77 height 44
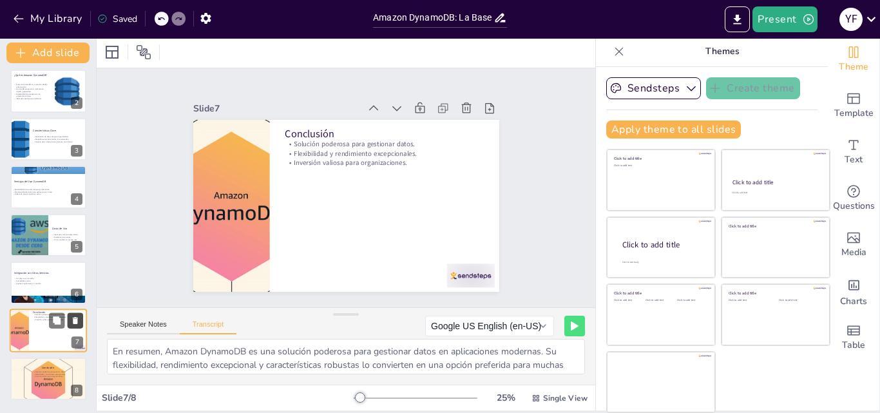
click at [74, 320] on icon at bounding box center [75, 321] width 5 height 7
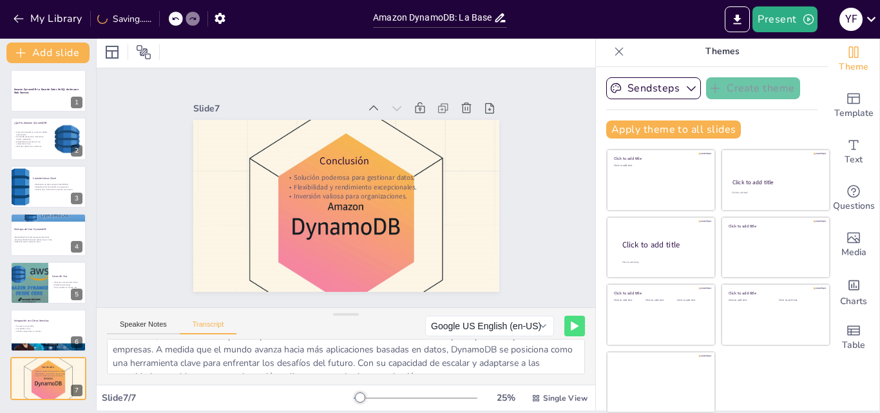
scroll to position [44, 0]
click at [479, 327] on button "Google US English (en-US)" at bounding box center [489, 326] width 129 height 21
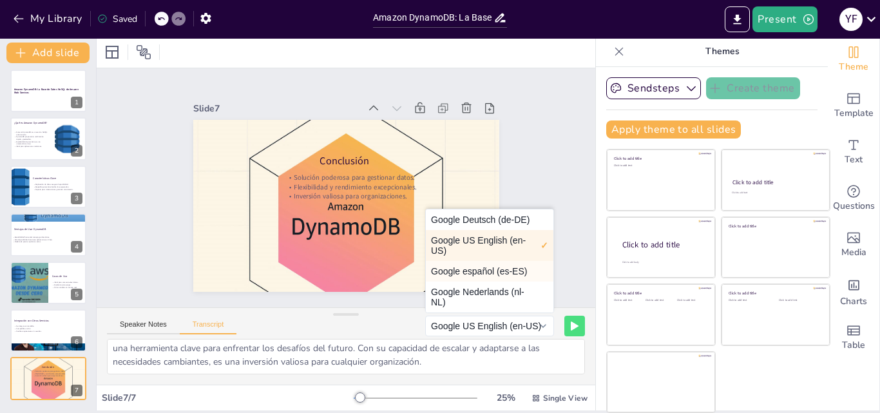
click at [519, 275] on button "Google español (es-ES)" at bounding box center [490, 271] width 128 height 21
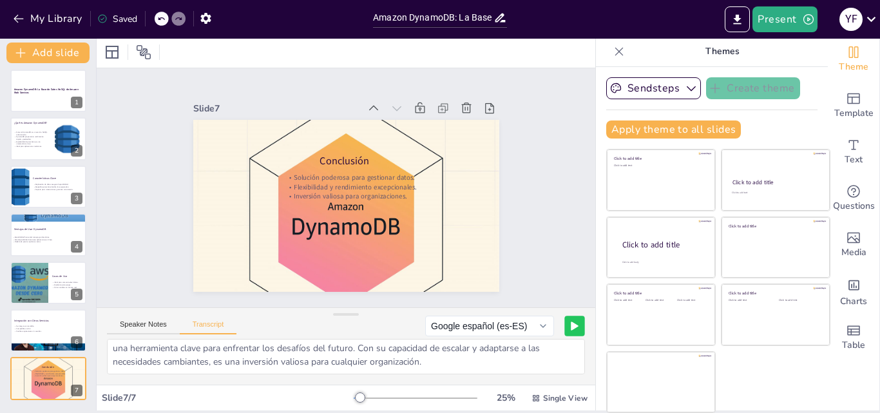
click at [572, 326] on icon at bounding box center [575, 326] width 6 height 8
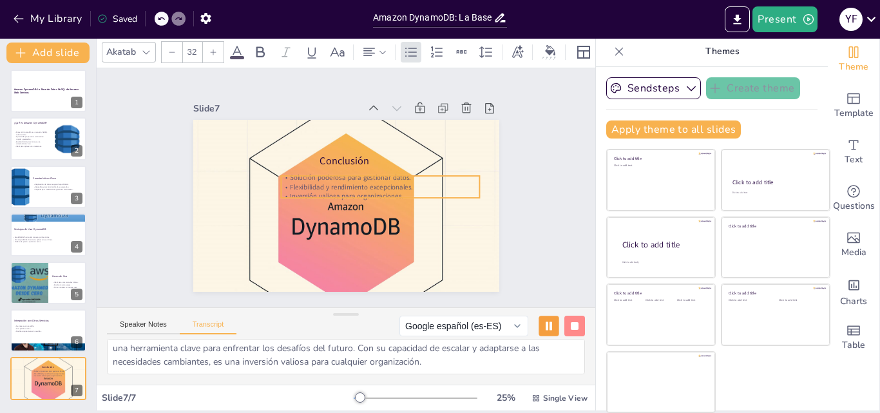
click at [363, 188] on p "Inversión valiosa para organizaciones." at bounding box center [366, 217] width 154 height 140
click at [527, 228] on div "Slide 1 Amazon DynamoDB: La Base de Datos NoSQL de Amazon Web Services Slide 2 …" at bounding box center [346, 187] width 499 height 239
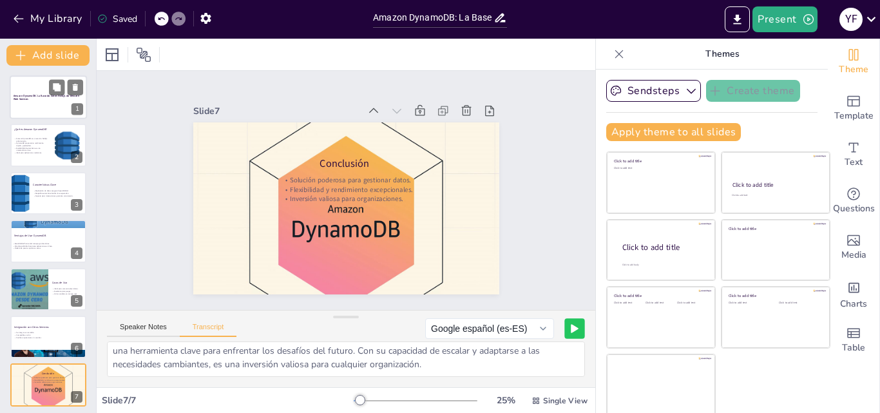
click at [50, 119] on div "Amazon DynamoDB: La Base de Datos NoSQL de Amazon Web Services 1" at bounding box center [48, 97] width 77 height 44
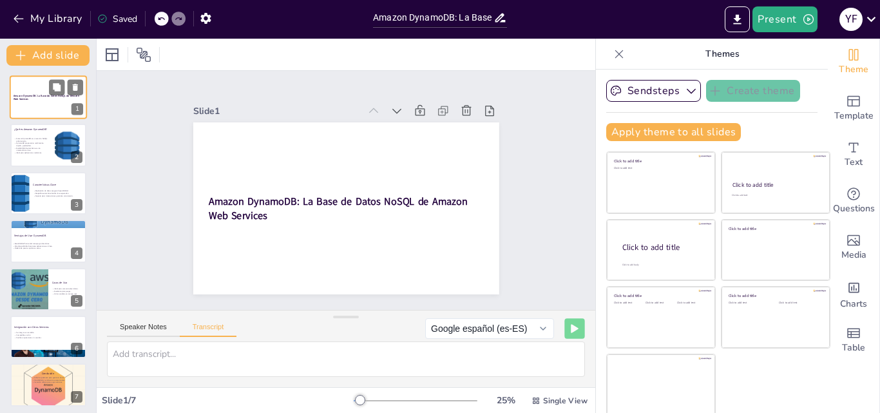
scroll to position [0, 0]
click at [33, 142] on p "DynamoDB proporciona rendimiento rápido y predecible." at bounding box center [31, 144] width 35 height 5
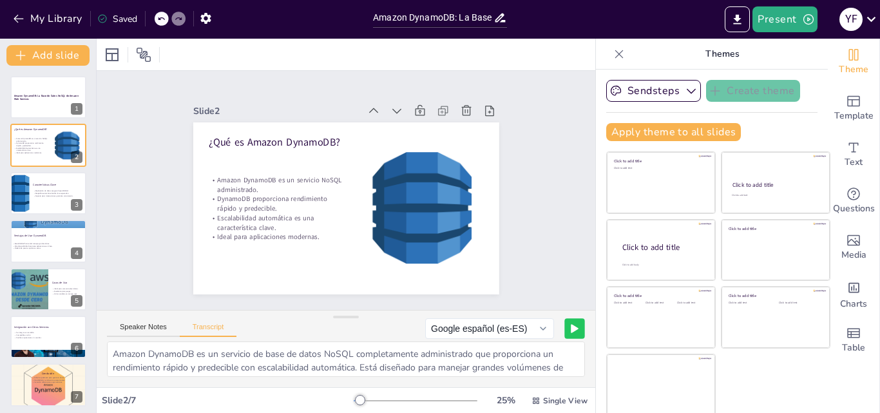
click at [565, 331] on button at bounding box center [575, 328] width 20 height 20
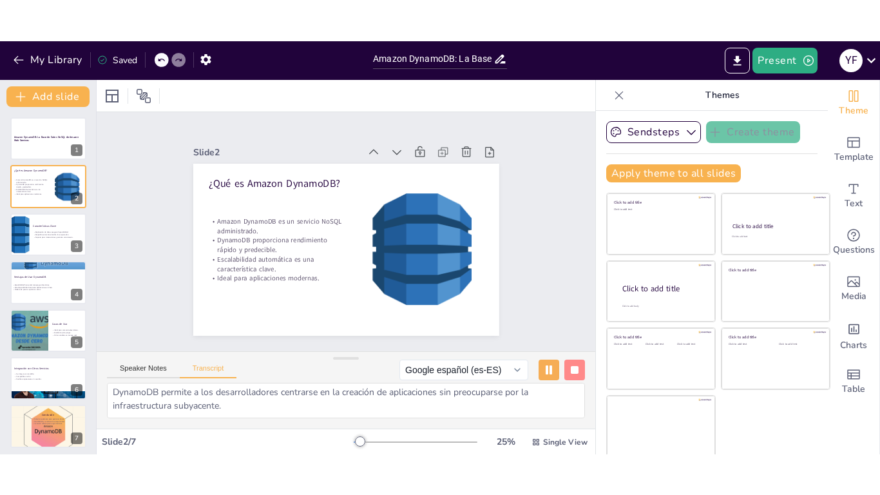
scroll to position [3, 0]
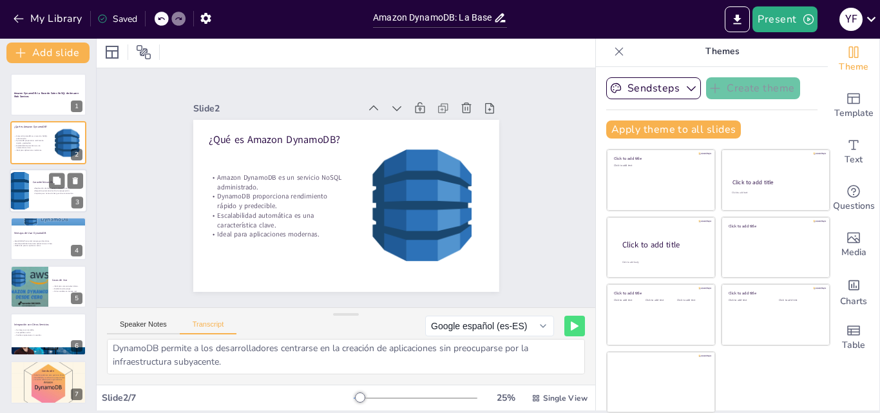
click at [42, 189] on p "Respaldo automático facilita la recuperación." at bounding box center [58, 190] width 50 height 3
type textarea "DynamoDB ofrece una variedad de características que lo hacen destacar entre otr…"
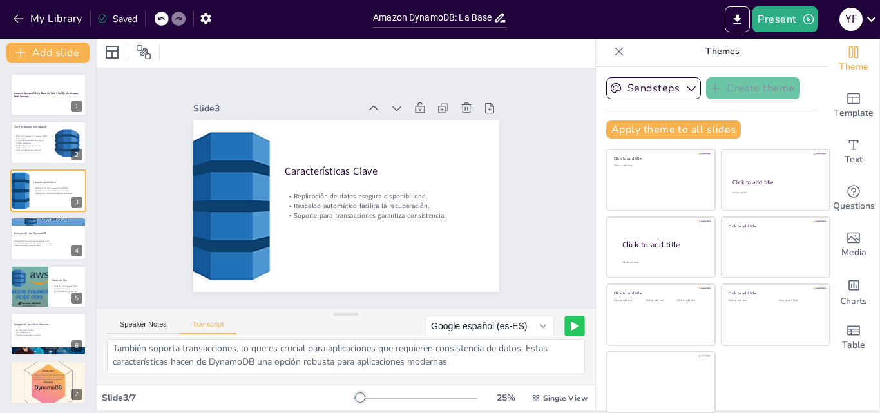
click at [565, 332] on button at bounding box center [575, 326] width 20 height 20
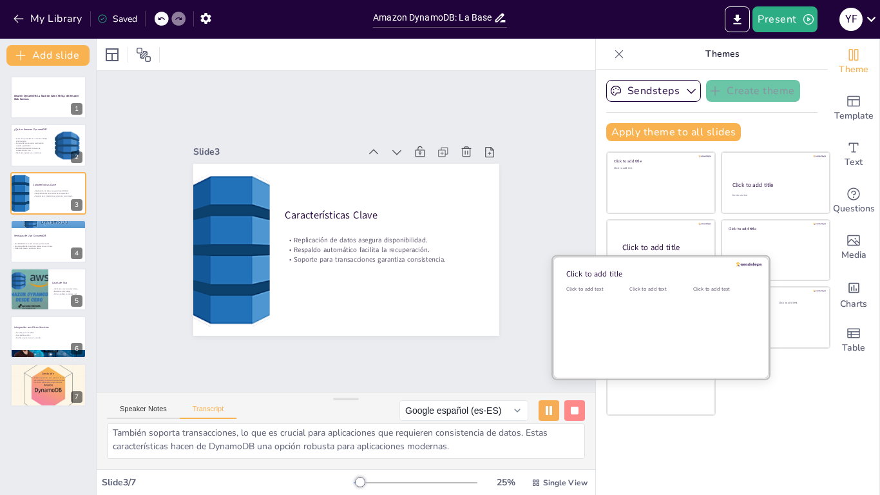
scroll to position [0, 0]
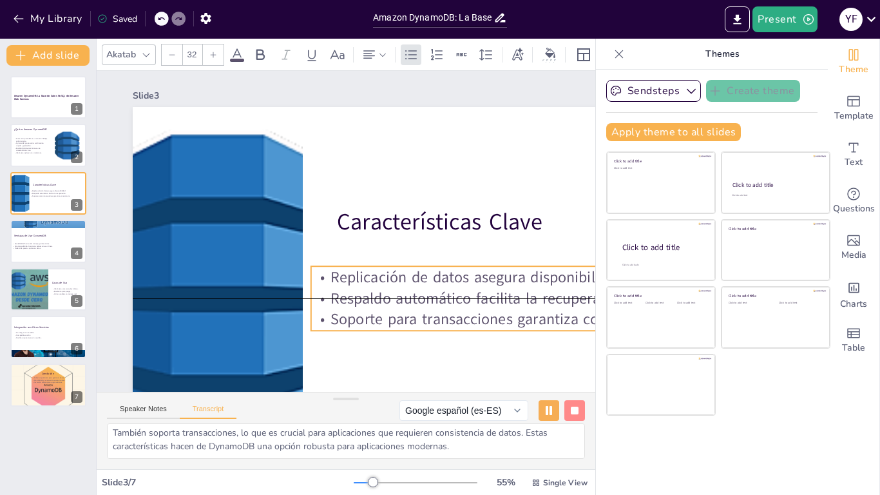
drag, startPoint x: 515, startPoint y: 304, endPoint x: 489, endPoint y: 304, distance: 25.8
click at [489, 304] on p "Respaldo automático facilita la recuperación." at bounding box center [401, 422] width 277 height 371
click at [35, 240] on div at bounding box center [48, 241] width 77 height 44
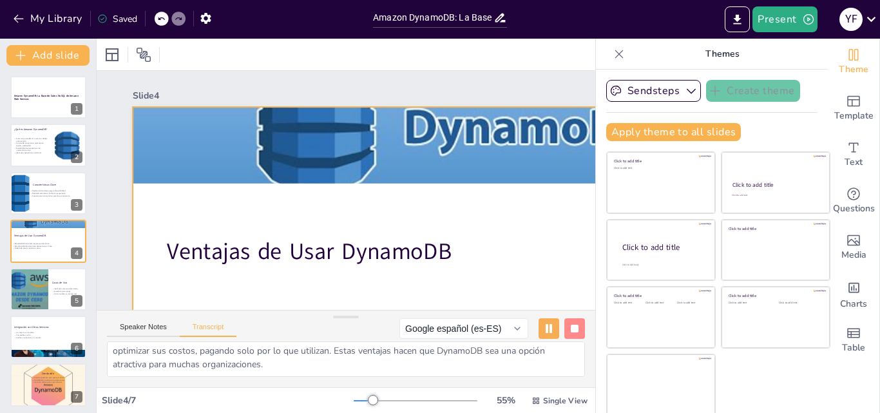
scroll to position [129, 0]
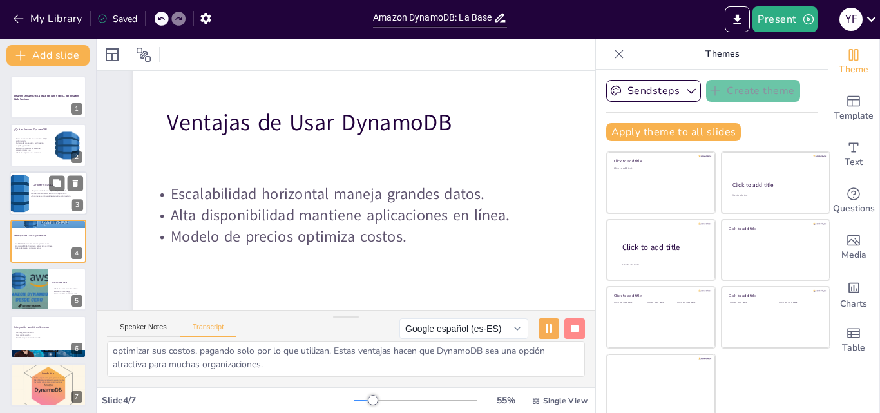
click at [30, 190] on p "Replicación de datos asegura disponibilidad." at bounding box center [55, 190] width 50 height 3
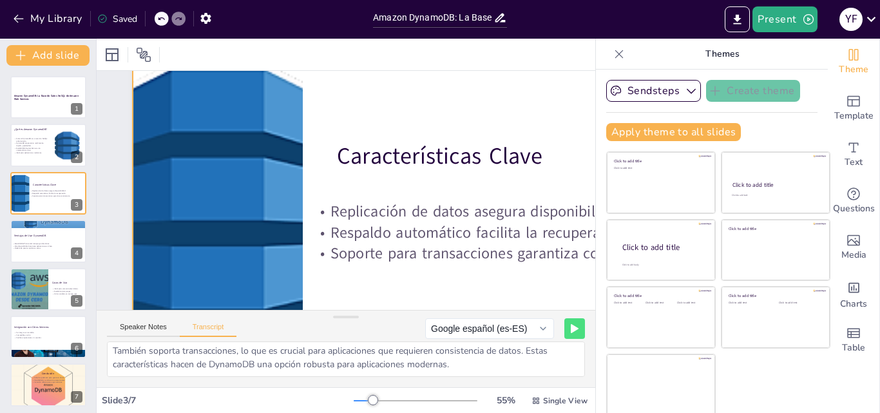
scroll to position [61, 0]
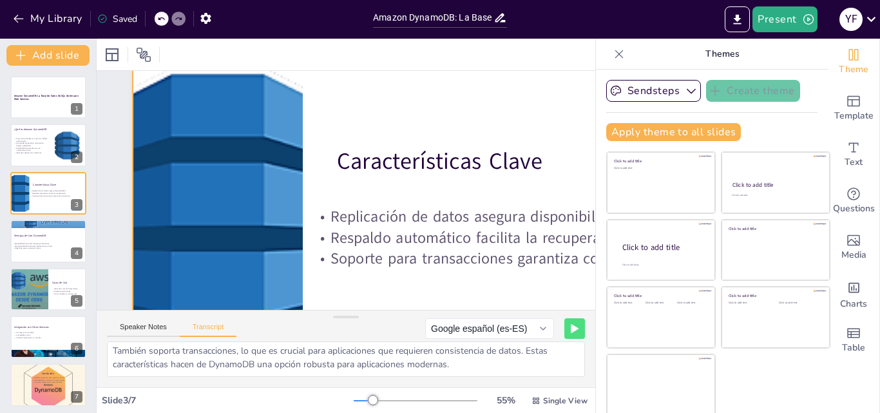
click at [379, 106] on div at bounding box center [214, 156] width 717 height 452
click at [739, 22] on icon "Export to PowerPoint" at bounding box center [738, 20] width 14 height 14
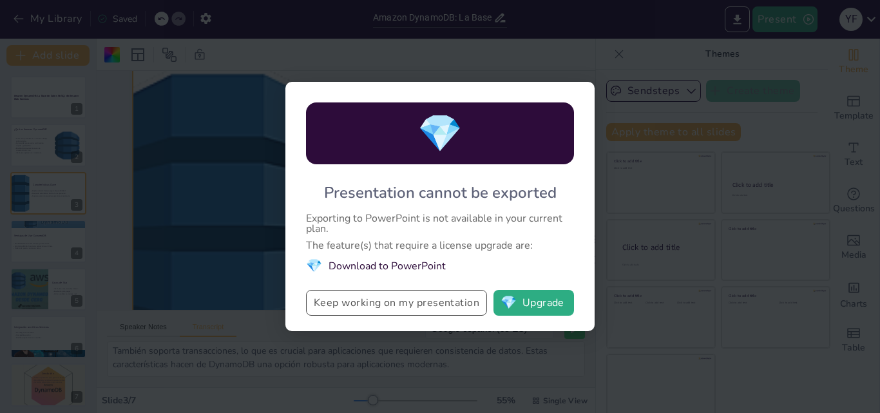
click at [450, 302] on button "Keep working on my presentation" at bounding box center [396, 303] width 181 height 26
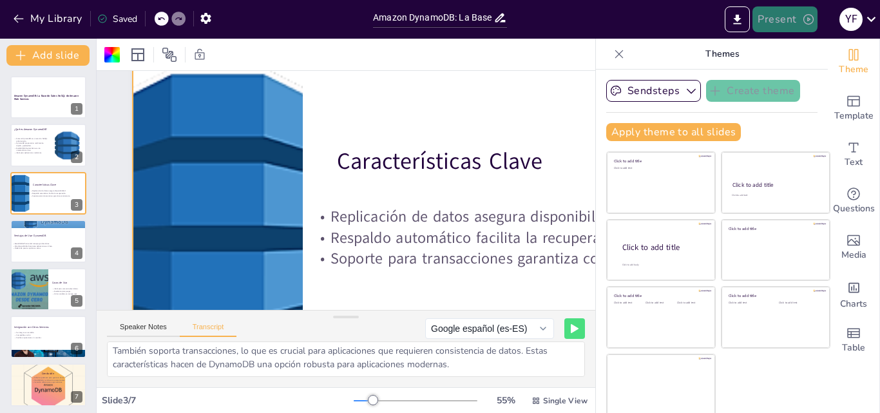
click at [807, 19] on icon "button" at bounding box center [808, 19] width 13 height 13
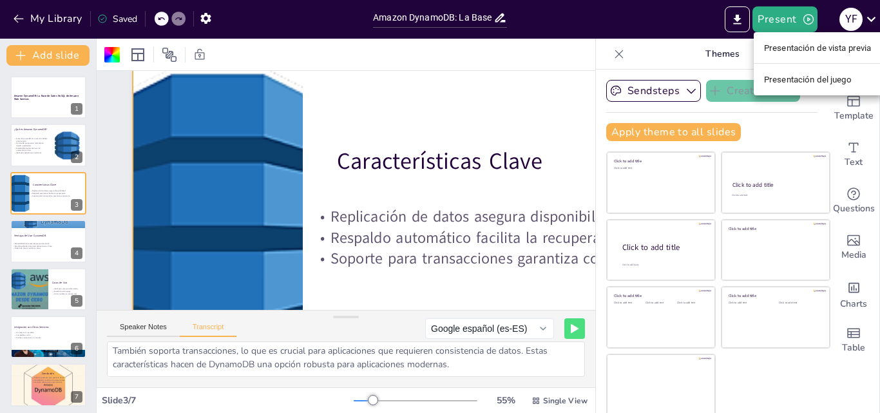
click at [656, 62] on div at bounding box center [440, 206] width 880 height 413
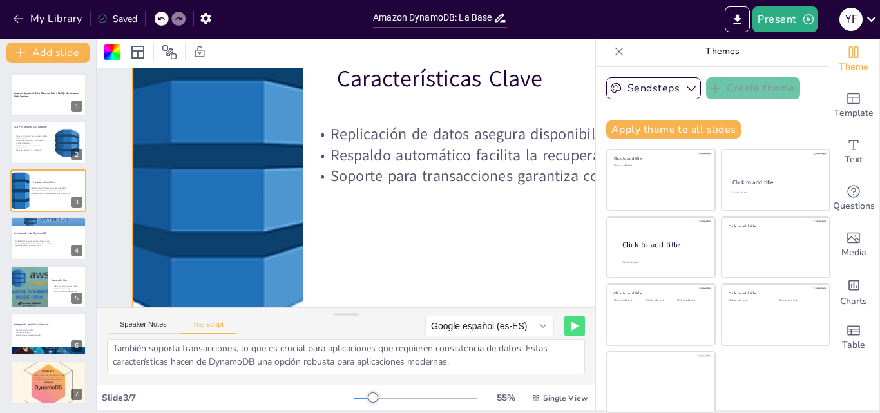
scroll to position [190, 0]
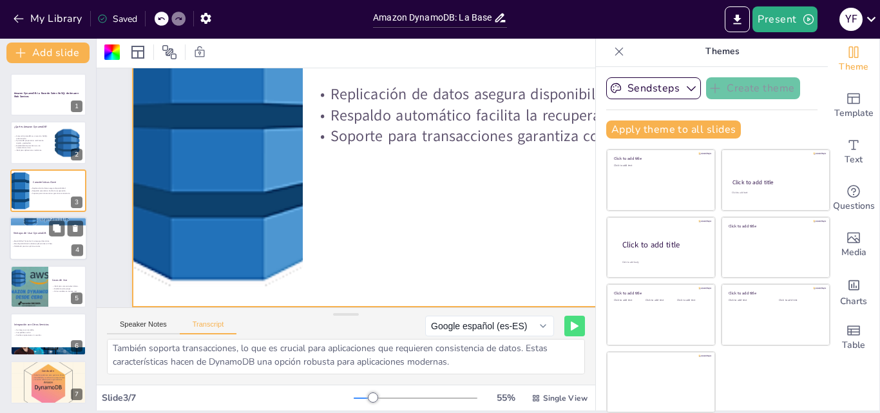
click at [54, 245] on p "Modelo de precios optimiza costos." at bounding box center [47, 246] width 70 height 3
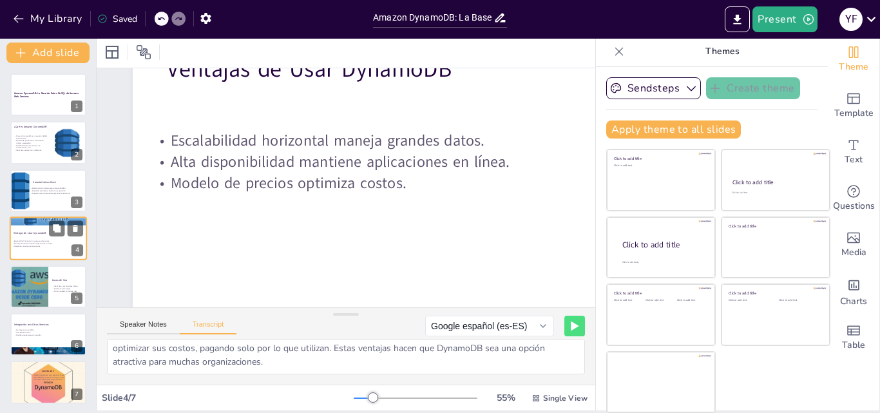
scroll to position [3, 0]
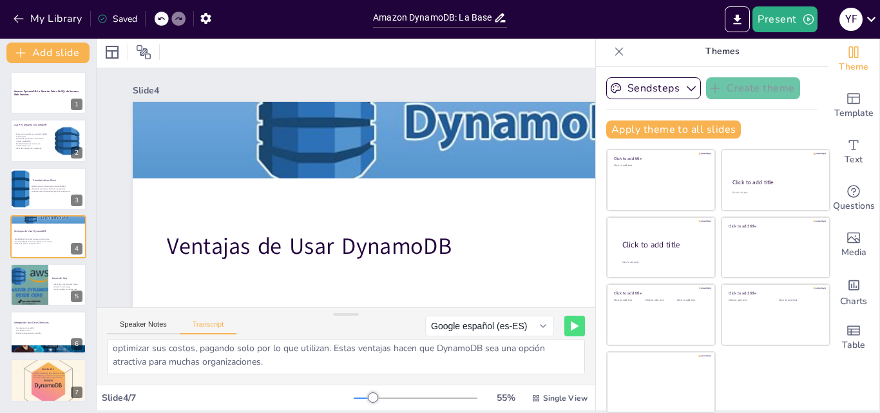
click at [572, 325] on icon at bounding box center [575, 326] width 6 height 8
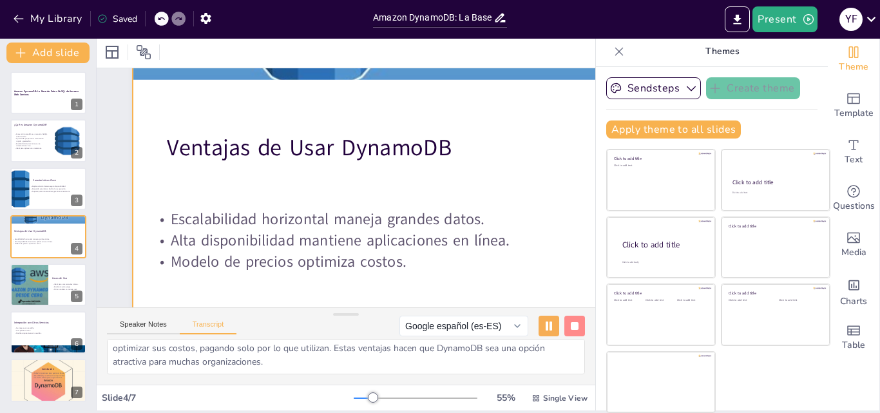
scroll to position [131, 0]
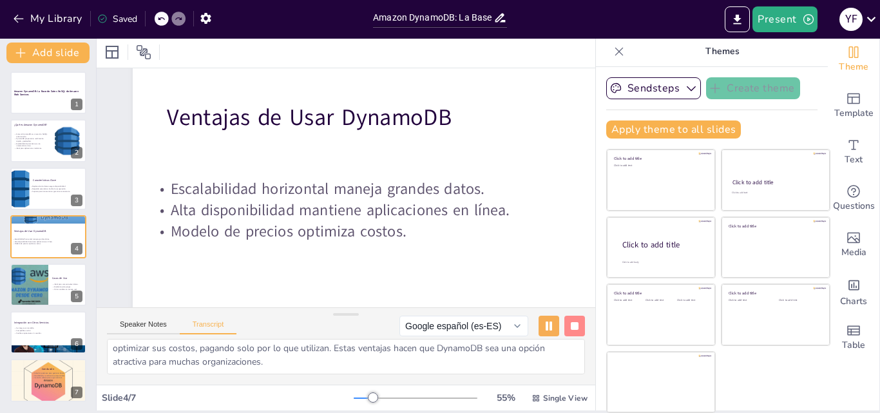
click at [101, 17] on icon at bounding box center [102, 19] width 10 height 10
click at [149, 52] on icon at bounding box center [143, 51] width 15 height 15
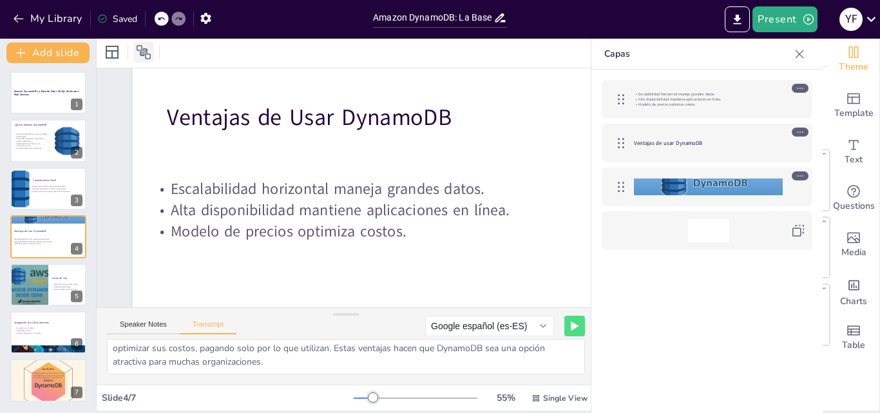
click at [149, 52] on icon at bounding box center [143, 51] width 15 height 15
click at [148, 52] on icon at bounding box center [144, 52] width 14 height 14
click at [800, 52] on icon at bounding box center [799, 54] width 13 height 13
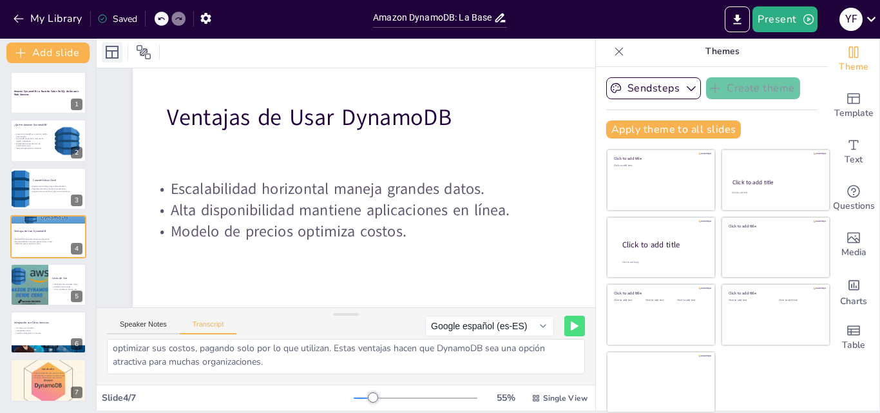
click at [119, 52] on icon at bounding box center [111, 51] width 15 height 15
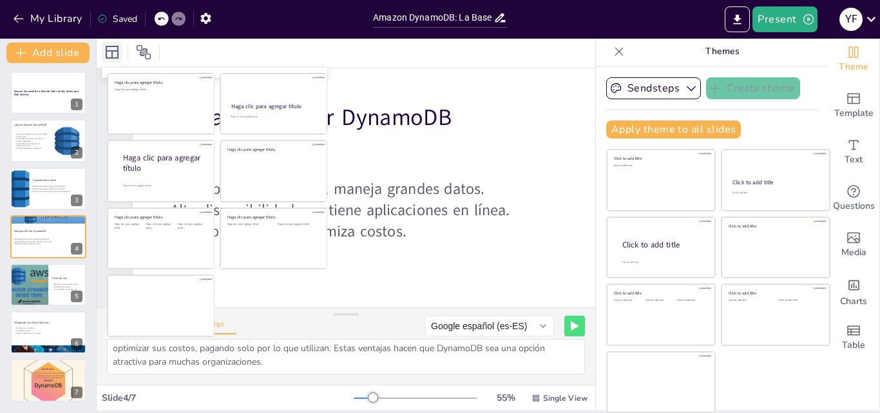
click at [117, 50] on icon at bounding box center [112, 52] width 13 height 13
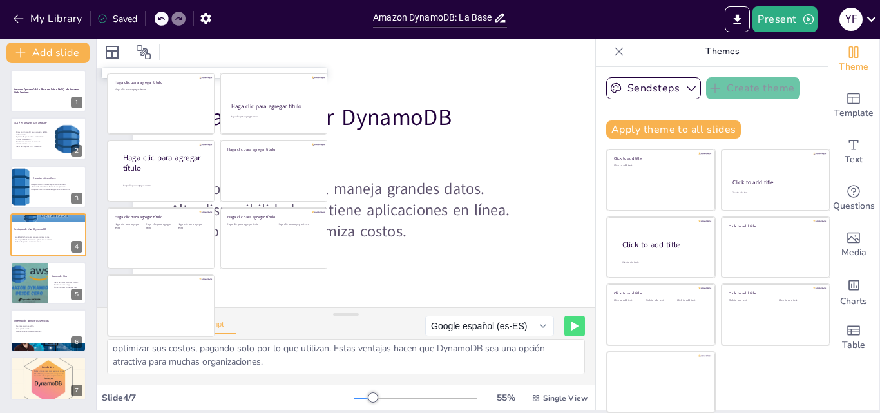
click at [378, 54] on div at bounding box center [346, 52] width 499 height 32
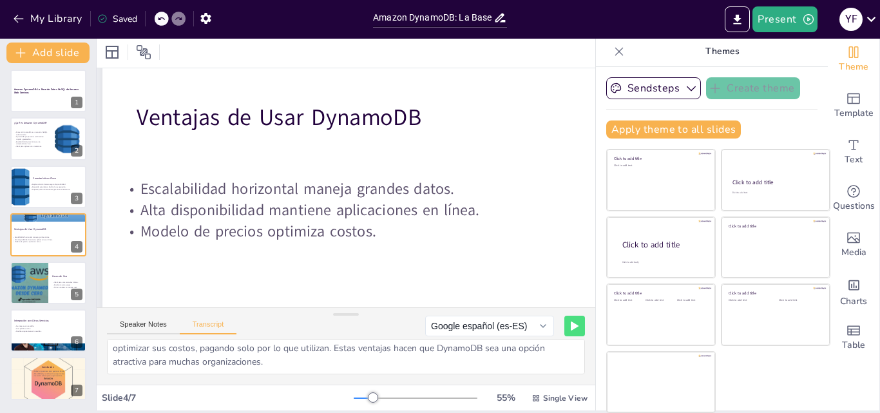
scroll to position [131, 0]
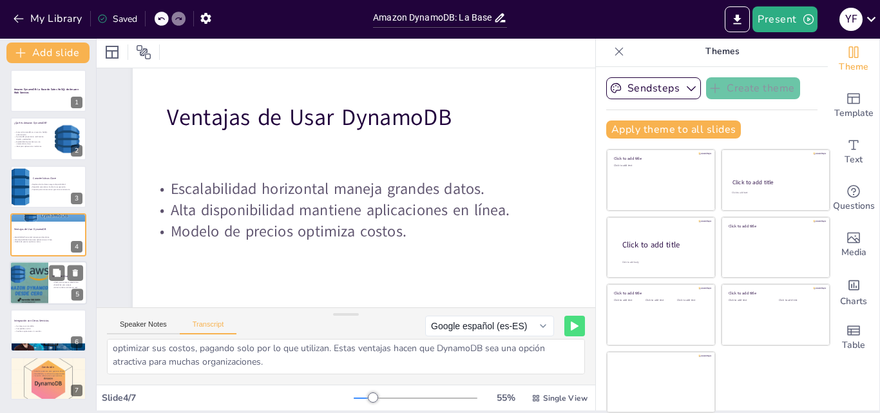
click at [21, 286] on div at bounding box center [28, 283] width 77 height 44
type textarea "Amazon DynamoDB es ideal para una variedad de aplicaciones. En el comercio elec…"
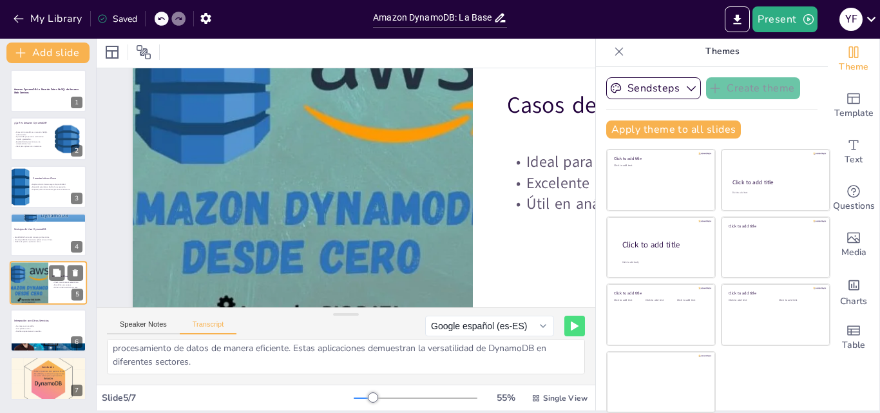
scroll to position [0, 0]
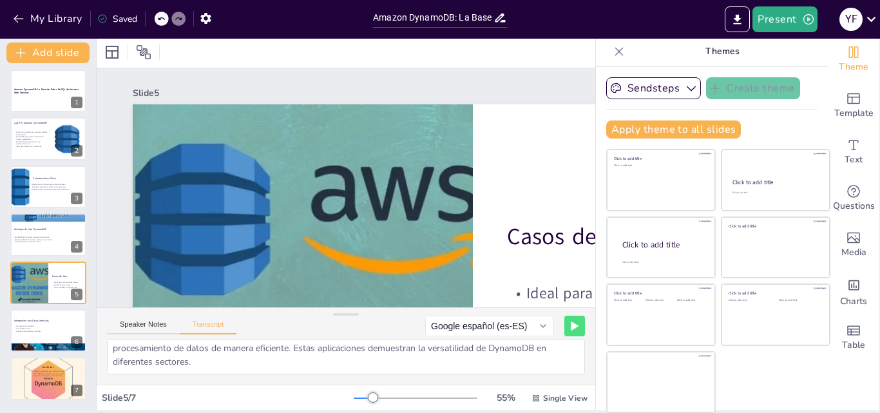
click at [571, 330] on icon at bounding box center [575, 326] width 8 height 9
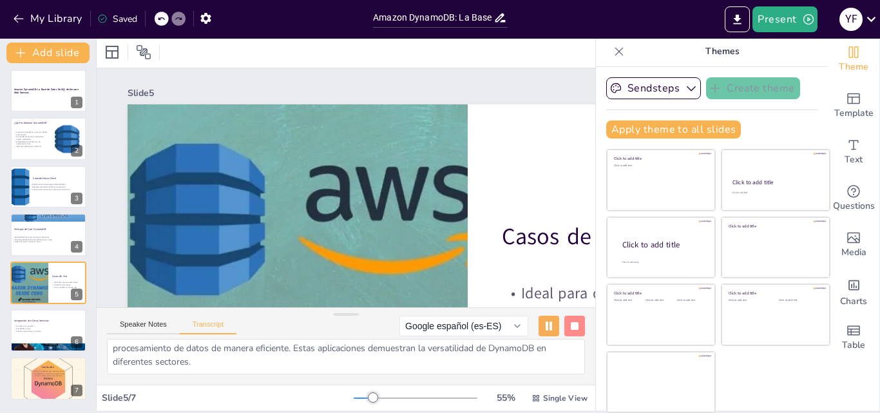
scroll to position [0, 283]
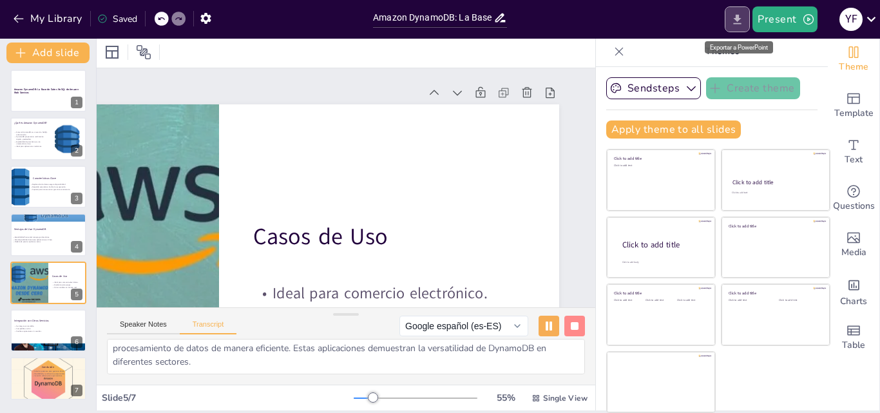
click at [740, 17] on icon "Export to PowerPoint" at bounding box center [738, 19] width 8 height 10
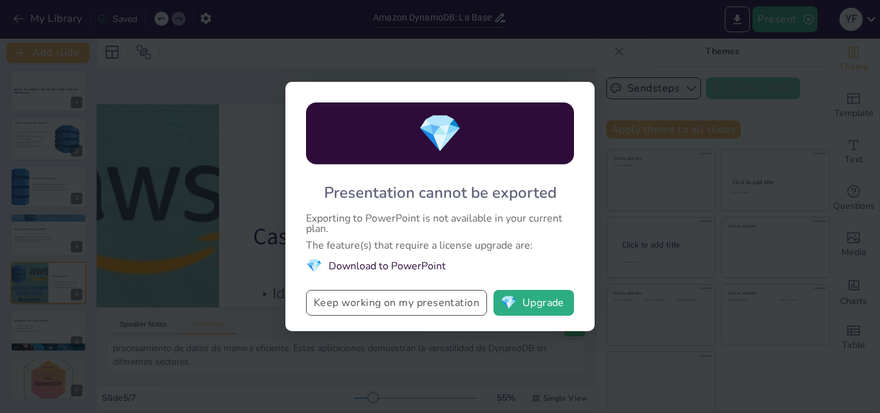
click at [423, 305] on button "Keep working on my presentation" at bounding box center [396, 303] width 181 height 26
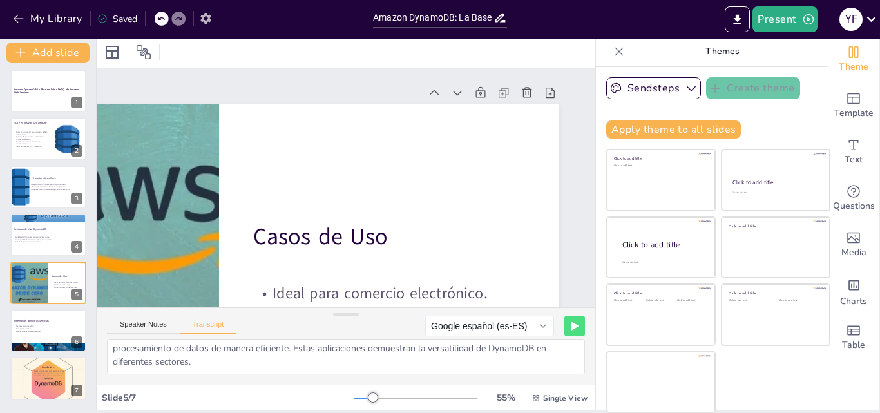
click at [210, 18] on icon "button" at bounding box center [205, 18] width 10 height 11
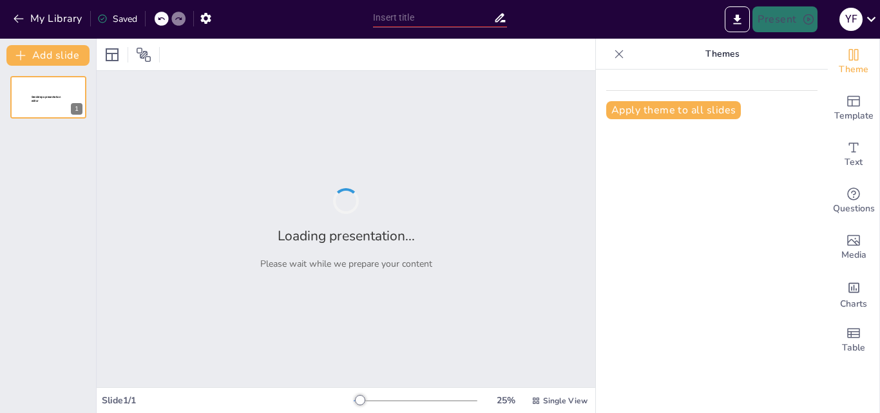
type input "Amazon DynamoDB: La Base de Datos NoSQL de Amazon Web Services"
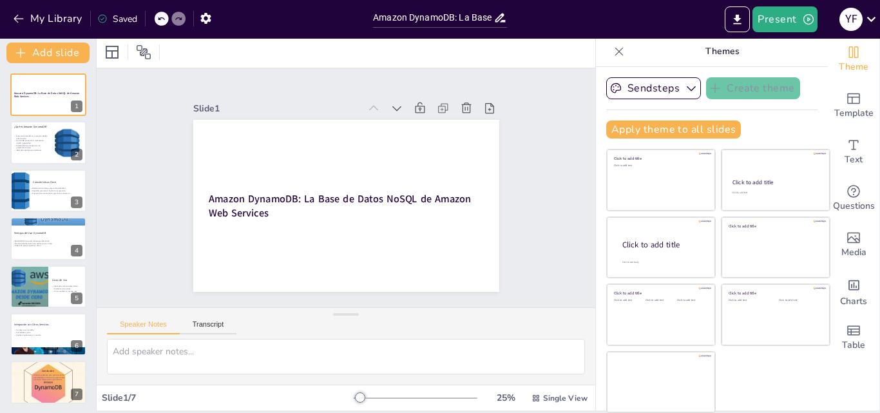
scroll to position [4, 0]
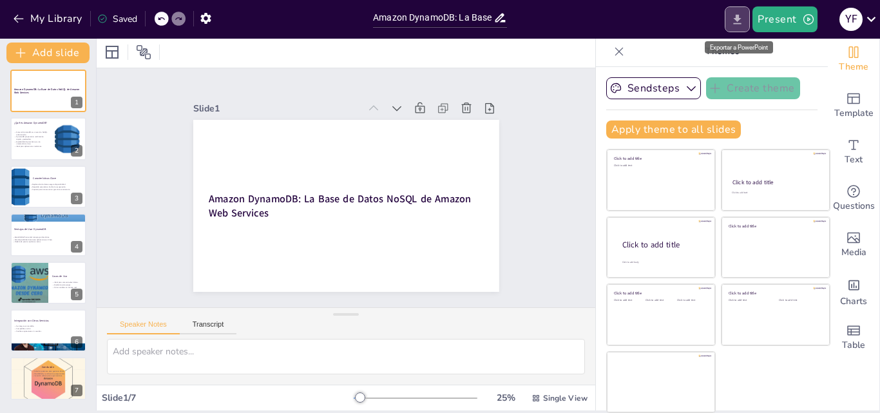
click at [740, 18] on icon "Export to PowerPoint" at bounding box center [738, 19] width 8 height 10
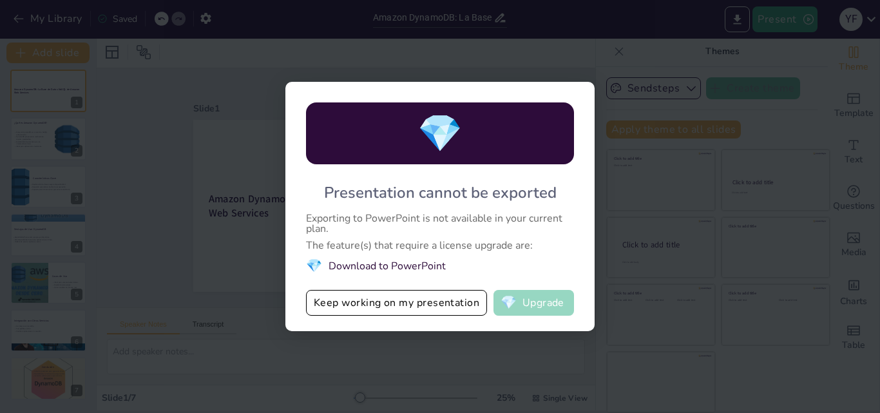
click at [517, 302] on span "💎" at bounding box center [509, 302] width 16 height 13
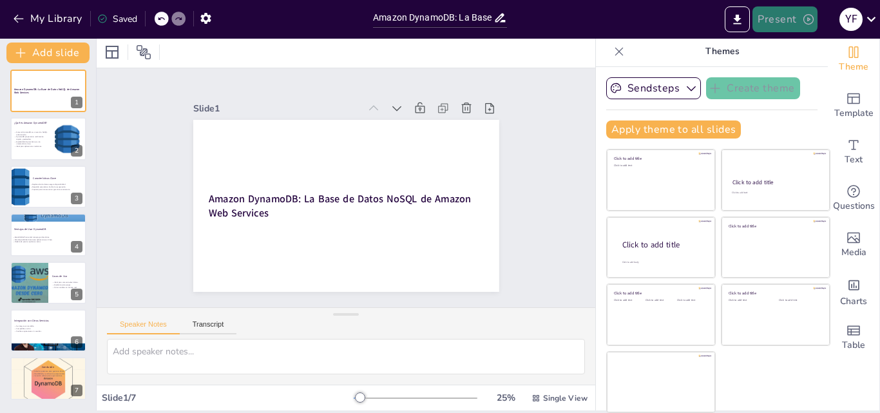
click at [806, 19] on icon "button" at bounding box center [808, 19] width 13 height 13
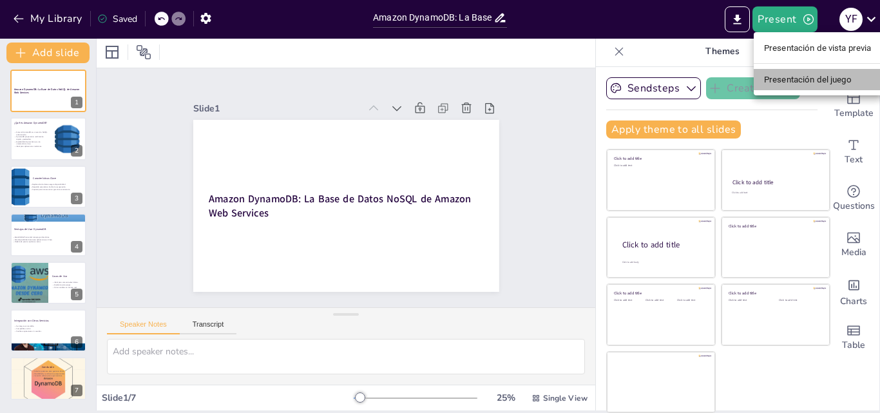
click at [795, 86] on li "Presentación del juego" at bounding box center [818, 79] width 128 height 21
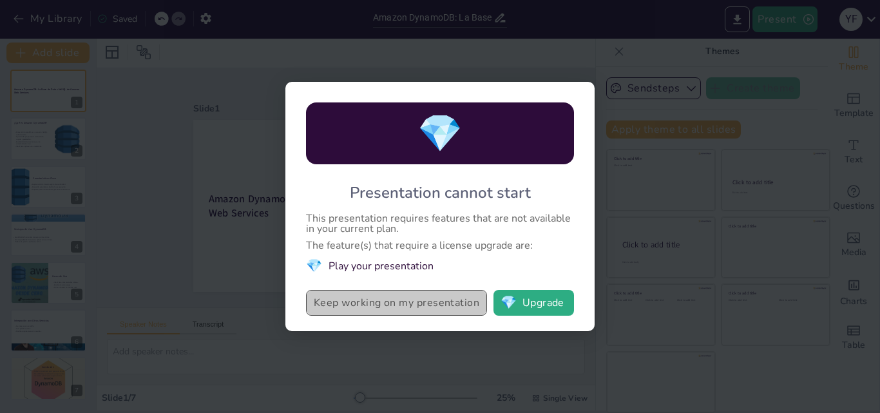
click at [386, 312] on button "Keep working on my presentation" at bounding box center [396, 303] width 181 height 26
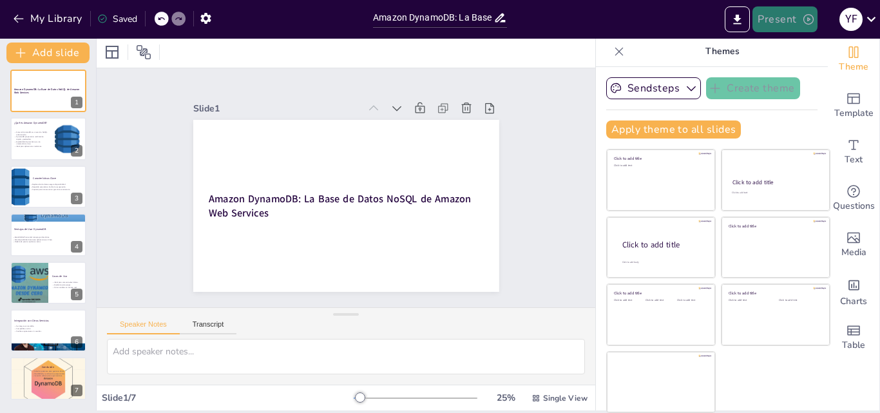
click at [778, 10] on button "Present" at bounding box center [785, 19] width 64 height 26
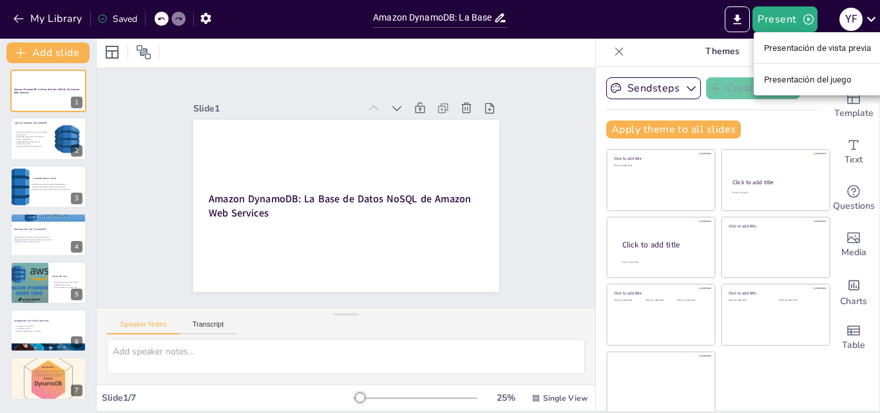
click at [826, 59] on ul "Presentación de vista previa Presentación del juego" at bounding box center [818, 63] width 128 height 63
click at [826, 50] on font "Presentación de vista previa" at bounding box center [818, 48] width 108 height 10
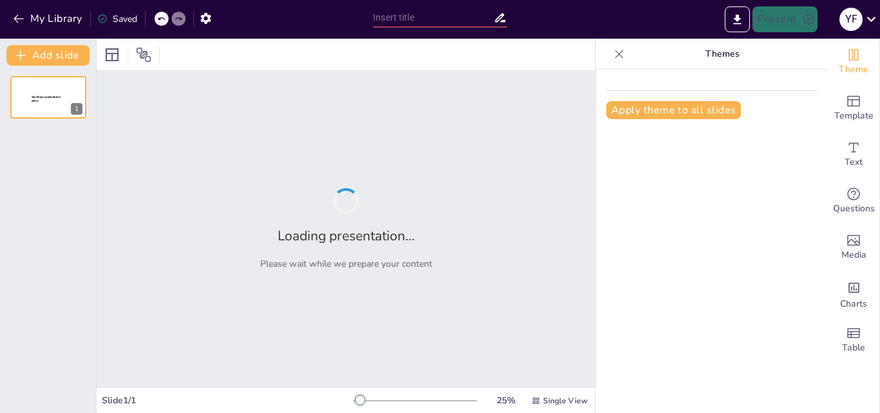
type input "Amazon DynamoDB: La Base de Datos NoSQL de Amazon Web Services"
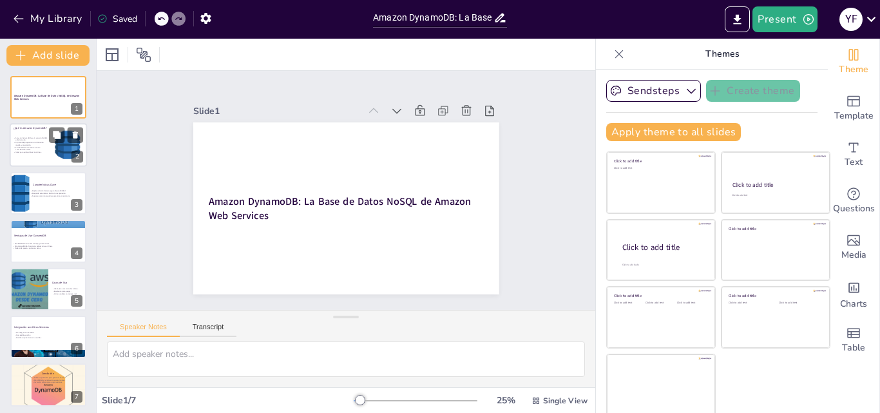
click at [20, 145] on p "DynamoDB proporciona rendimiento rápido y predecible." at bounding box center [31, 144] width 35 height 5
type textarea "Amazon DynamoDB es un servicio que elimina la necesidad de gestionar la infraes…"
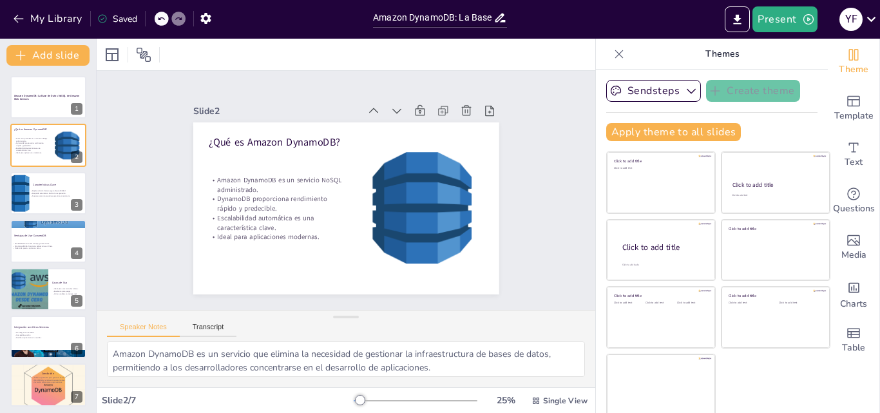
click at [203, 322] on div "Speaker Notes Transcript" at bounding box center [172, 328] width 130 height 17
click at [213, 325] on button "Transcript" at bounding box center [208, 330] width 57 height 14
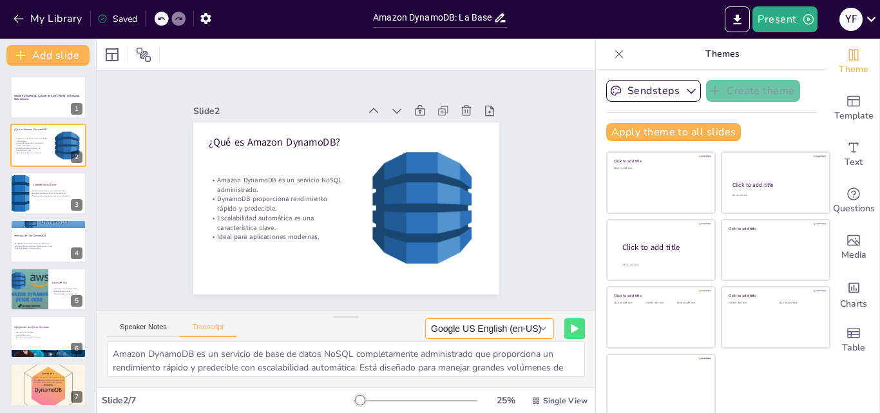
click at [508, 329] on button "Google US English (en-US)" at bounding box center [489, 328] width 129 height 21
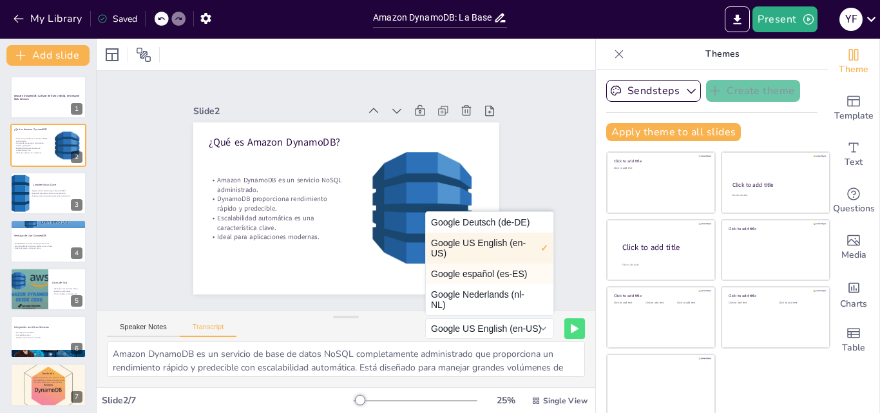
click at [476, 280] on button "Google español (es-ES)" at bounding box center [490, 274] width 128 height 21
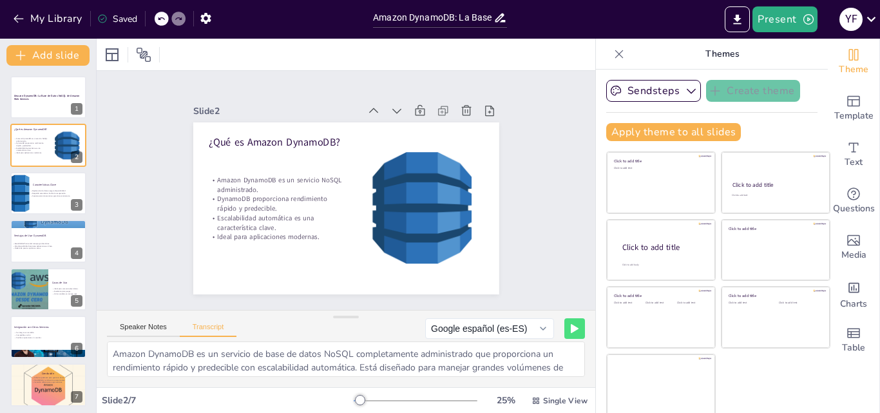
drag, startPoint x: 325, startPoint y: 320, endPoint x: 295, endPoint y: 309, distance: 32.8
click at [333, 320] on div at bounding box center [346, 317] width 26 height 13
click at [45, 95] on strong "Amazon DynamoDB: La Base de Datos NoSQL de Amazon Web Services" at bounding box center [47, 97] width 66 height 7
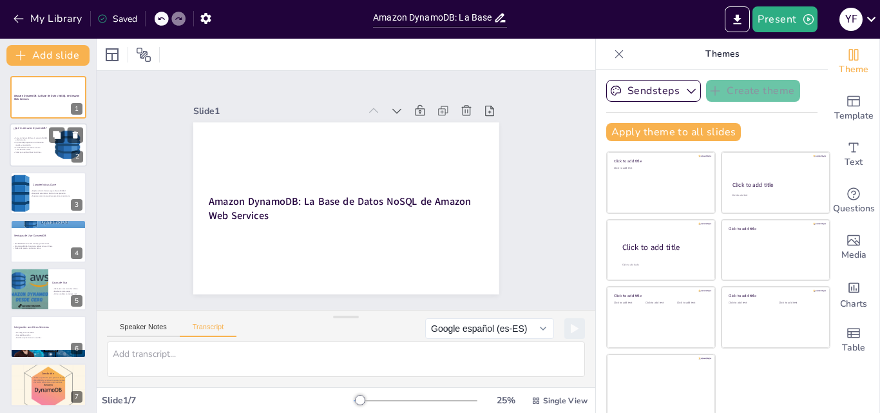
click at [40, 140] on p "Amazon DynamoDB es un servicio NoSQL administrado." at bounding box center [31, 139] width 35 height 5
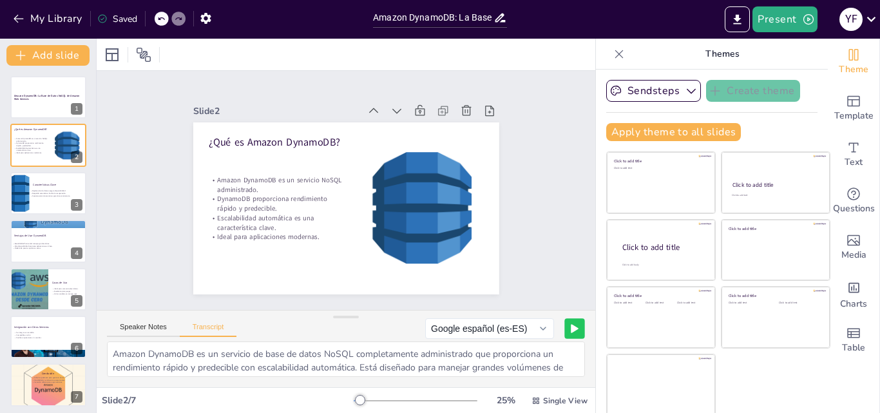
click at [565, 326] on button at bounding box center [575, 328] width 20 height 20
click at [596, 241] on div "Sendsteps Create theme Apply theme to all slides Click to add title Click to ad…" at bounding box center [712, 241] width 232 height 343
drag, startPoint x: 572, startPoint y: 314, endPoint x: 559, endPoint y: 309, distance: 13.9
click at [559, 309] on div "Slide 1 Amazon DynamoDB: La Base de Datos NoSQL de Amazon Web Services Slide 2 …" at bounding box center [346, 229] width 499 height 316
click at [565, 327] on button at bounding box center [575, 328] width 20 height 20
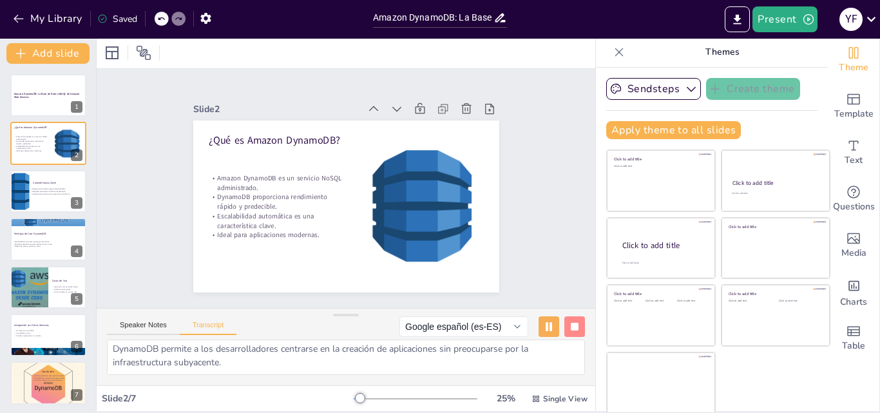
scroll to position [3, 0]
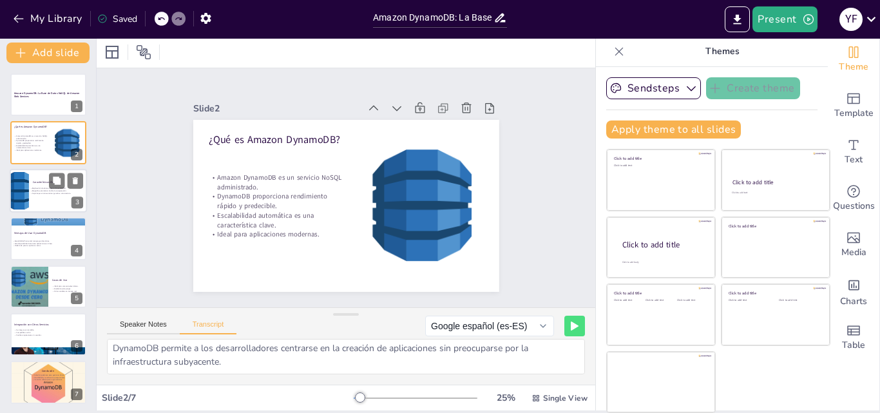
click at [34, 182] on p "Características Clave" at bounding box center [58, 182] width 50 height 4
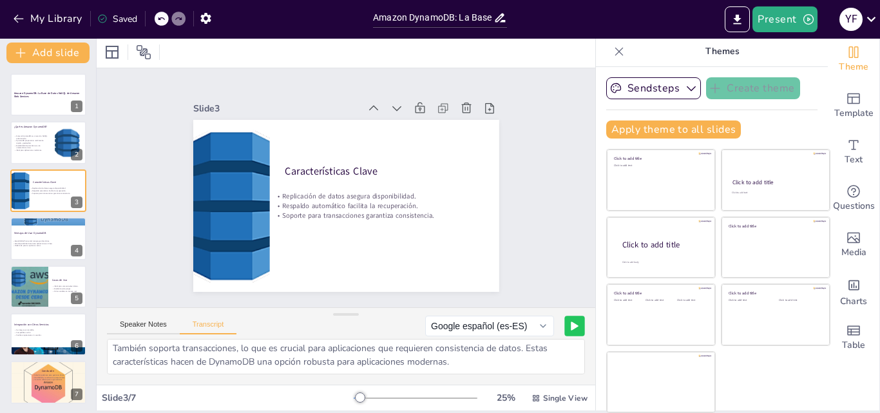
click at [571, 328] on icon at bounding box center [575, 326] width 8 height 9
click at [36, 232] on p "Ventajas de Usar DynamoDB" at bounding box center [49, 233] width 70 height 4
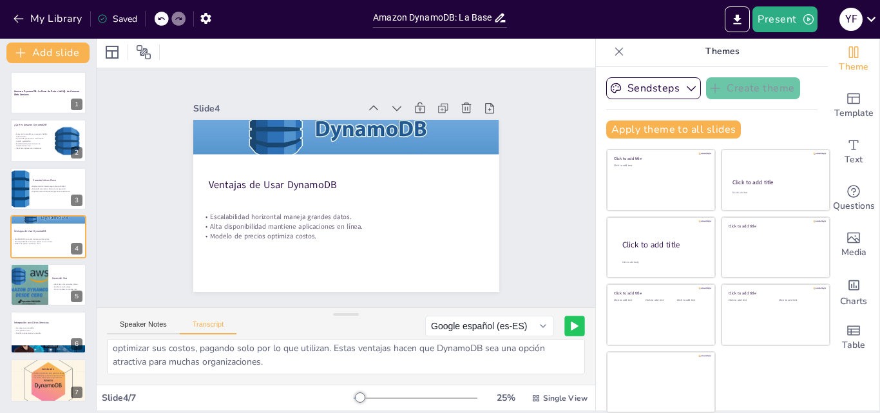
click at [565, 332] on button at bounding box center [575, 326] width 20 height 20
click at [26, 271] on div at bounding box center [28, 285] width 77 height 44
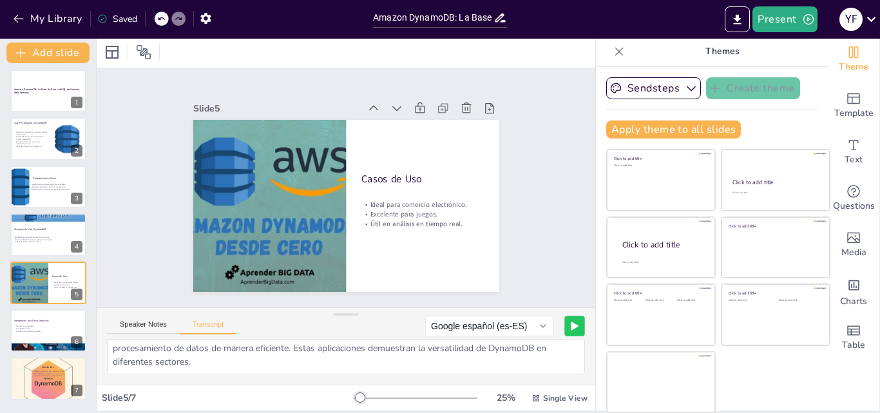
click at [571, 322] on icon at bounding box center [575, 326] width 8 height 9
click at [48, 340] on div at bounding box center [48, 331] width 77 height 44
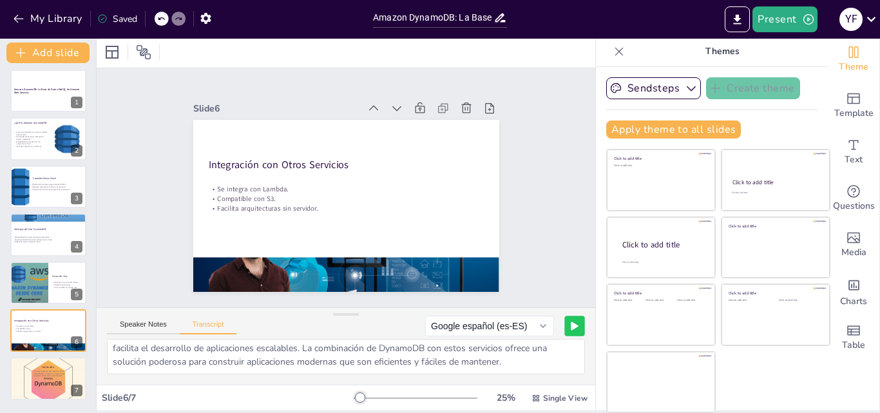
click at [565, 327] on button at bounding box center [575, 326] width 20 height 20
click at [50, 387] on div at bounding box center [48, 382] width 81 height 50
type textarea "En resumen, Amazon DynamoDB es una solución poderosa para gestionar datos en ap…"
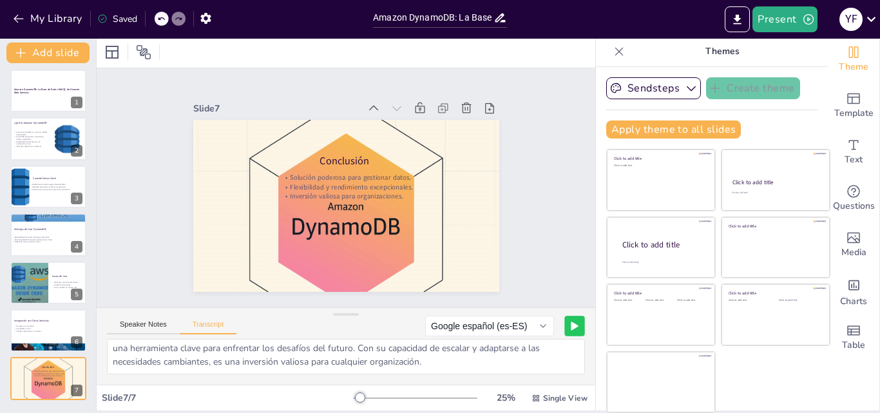
click at [565, 325] on button at bounding box center [575, 326] width 20 height 20
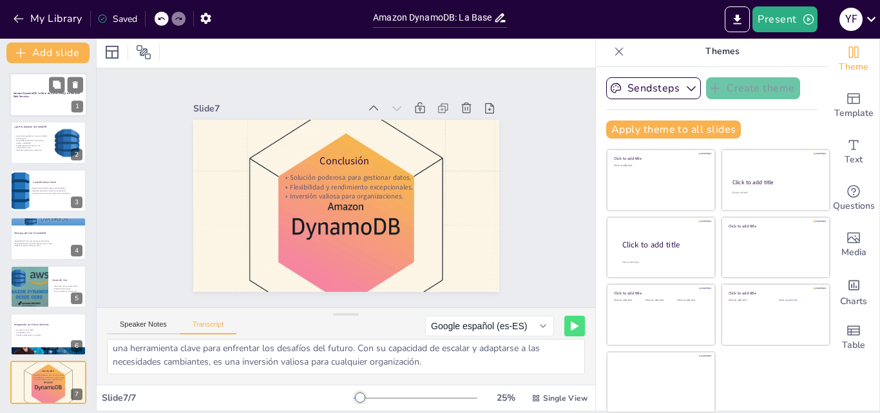
scroll to position [0, 0]
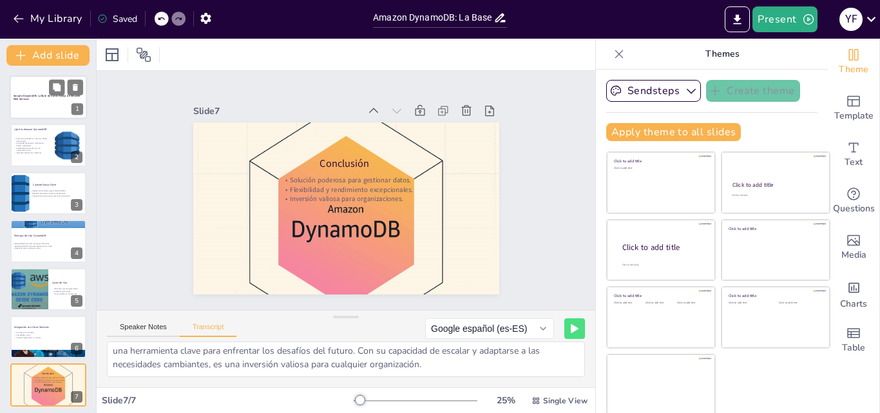
click at [51, 104] on div at bounding box center [48, 97] width 77 height 44
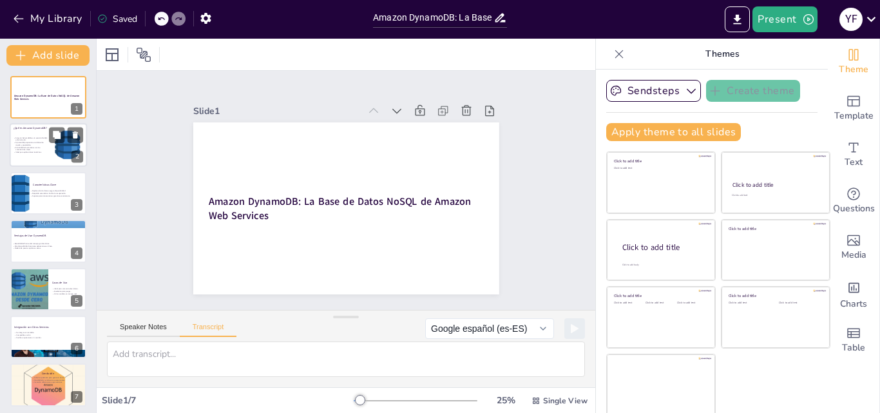
click at [30, 146] on p "Escalabilidad automática es una característica clave." at bounding box center [31, 148] width 35 height 5
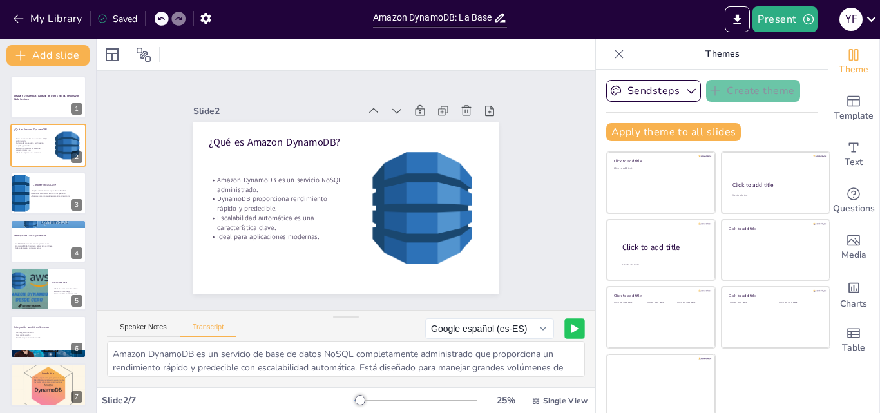
click at [565, 331] on button at bounding box center [575, 328] width 20 height 20
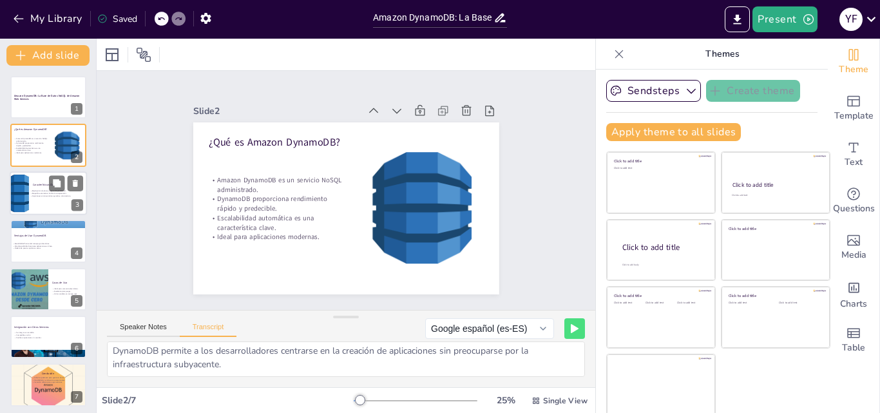
click at [29, 198] on div at bounding box center [48, 193] width 77 height 44
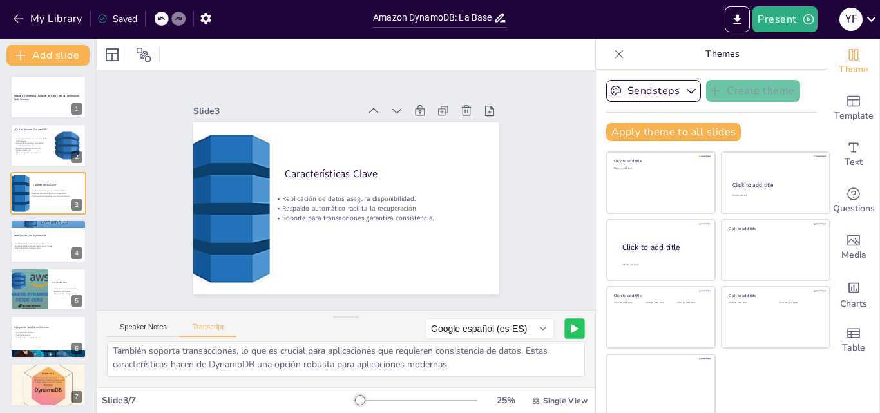
click at [565, 329] on button at bounding box center [575, 328] width 20 height 20
click at [41, 240] on div at bounding box center [48, 241] width 77 height 44
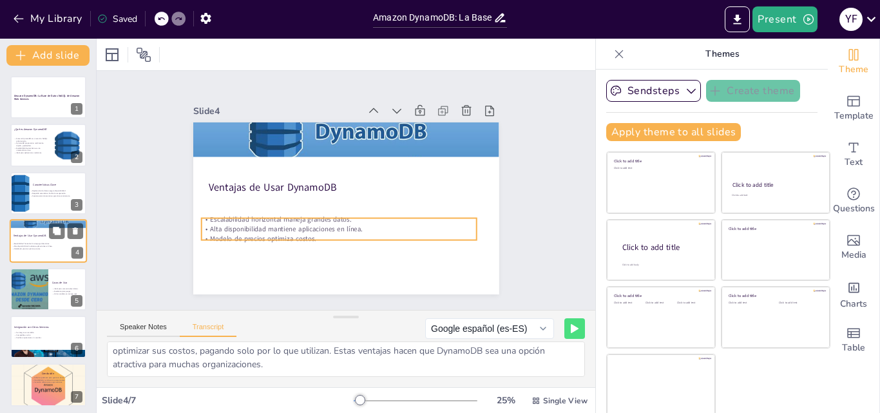
scroll to position [2, 0]
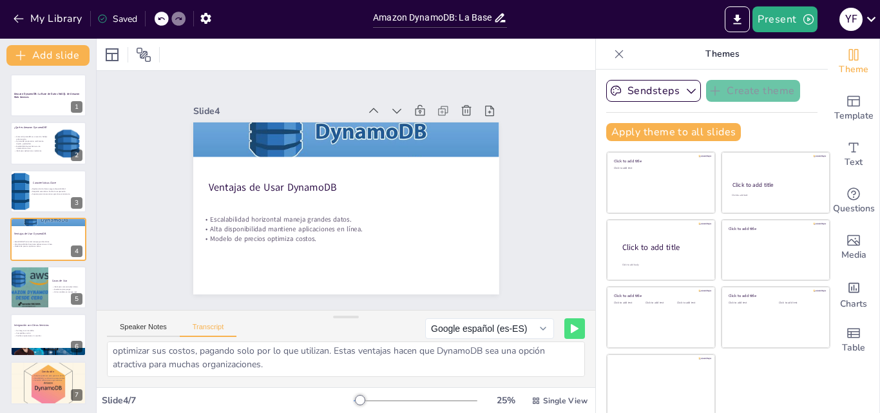
click at [545, 323] on div "Google español (es-ES) Google Deutsch (de-DE) Google US English (en-US) Google …" at bounding box center [505, 328] width 160 height 21
click at [565, 324] on button at bounding box center [575, 328] width 20 height 20
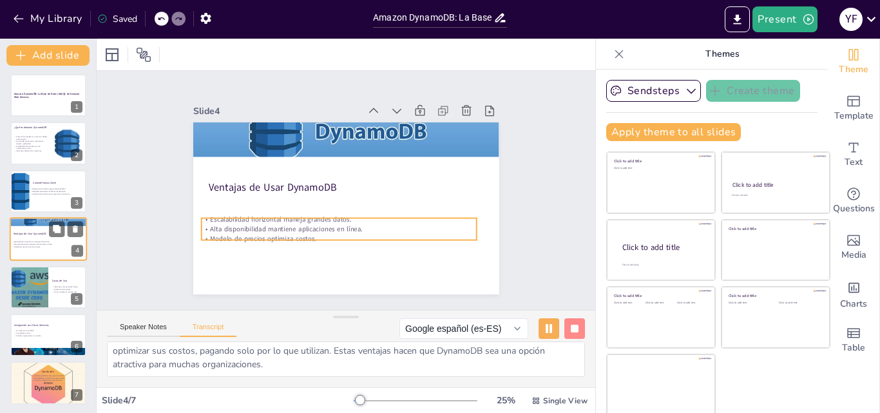
scroll to position [4, 0]
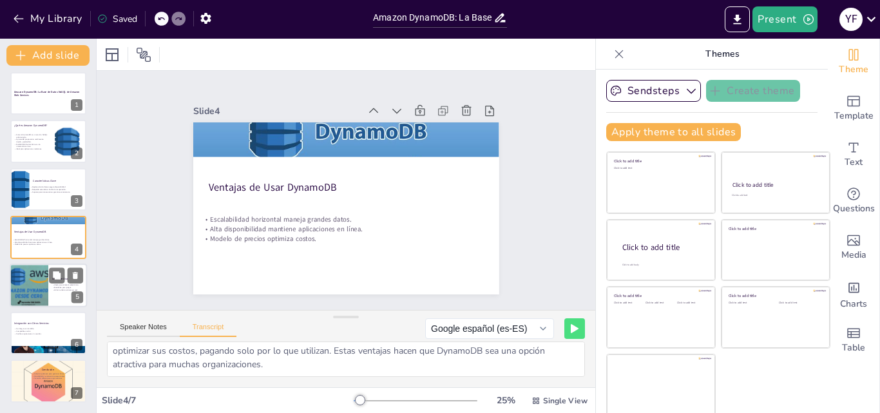
click at [34, 273] on div at bounding box center [28, 286] width 77 height 44
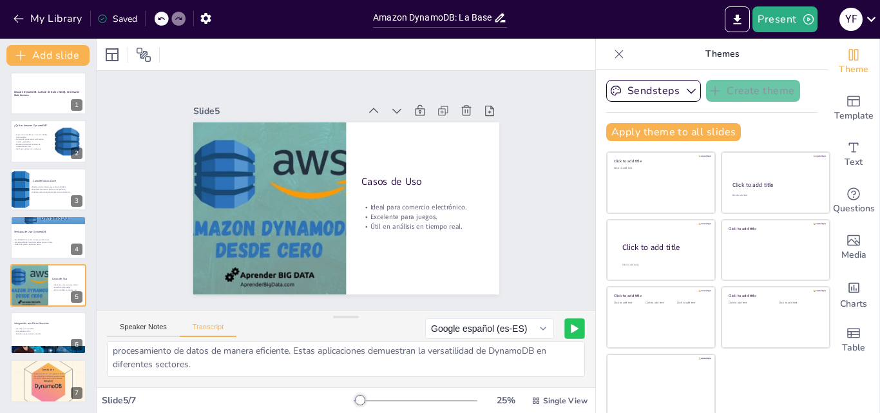
click at [572, 330] on icon at bounding box center [575, 329] width 6 height 8
click at [37, 333] on p "Facilita arquitecturas sin servidor." at bounding box center [49, 334] width 70 height 3
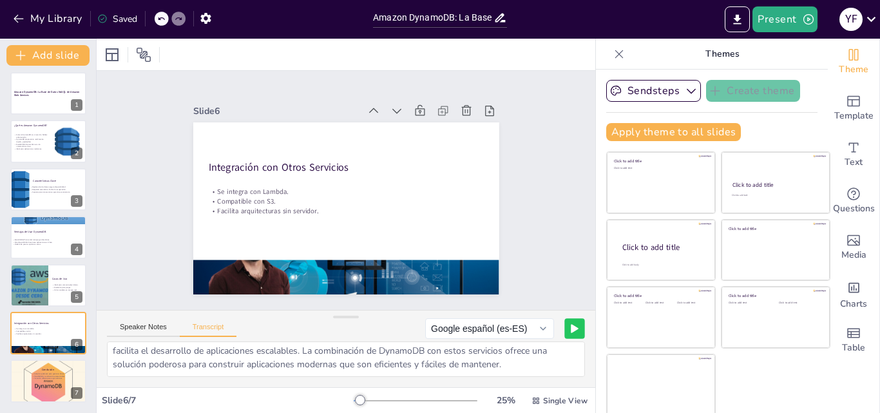
click at [565, 324] on button at bounding box center [575, 328] width 20 height 20
click at [34, 369] on div at bounding box center [48, 385] width 81 height 50
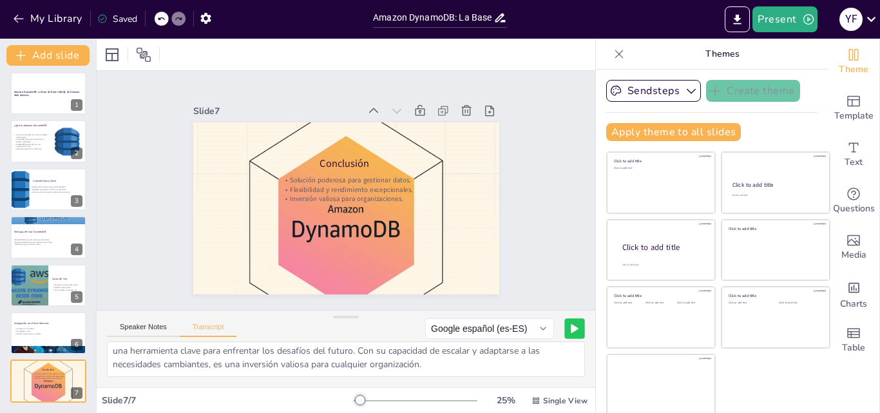
click at [565, 333] on button at bounding box center [575, 328] width 20 height 20
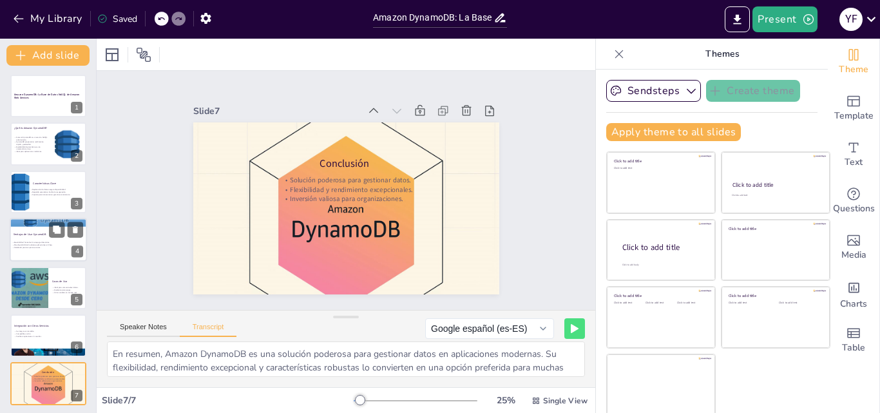
scroll to position [0, 0]
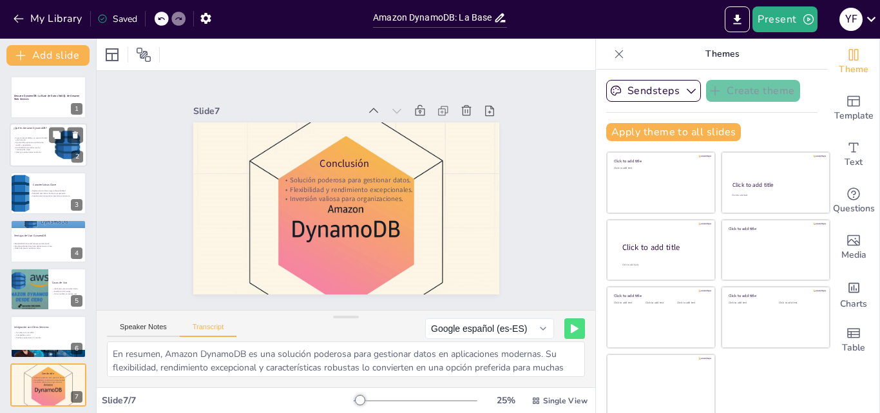
click at [14, 145] on p "DynamoDB proporciona rendimiento rápido y predecible." at bounding box center [31, 144] width 35 height 5
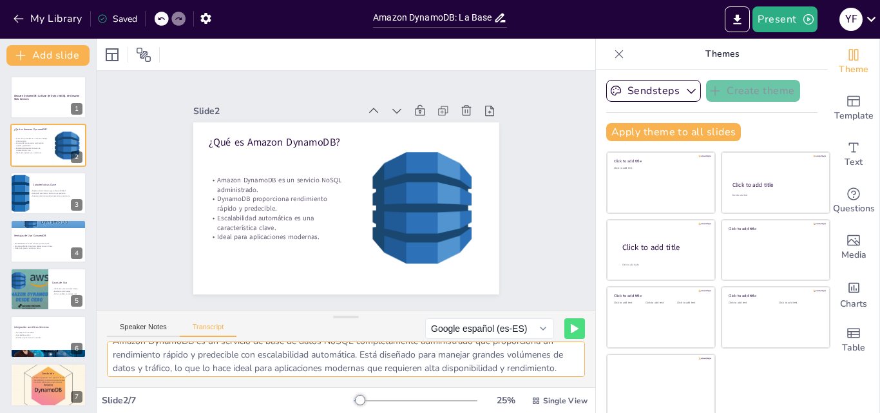
scroll to position [44, 0]
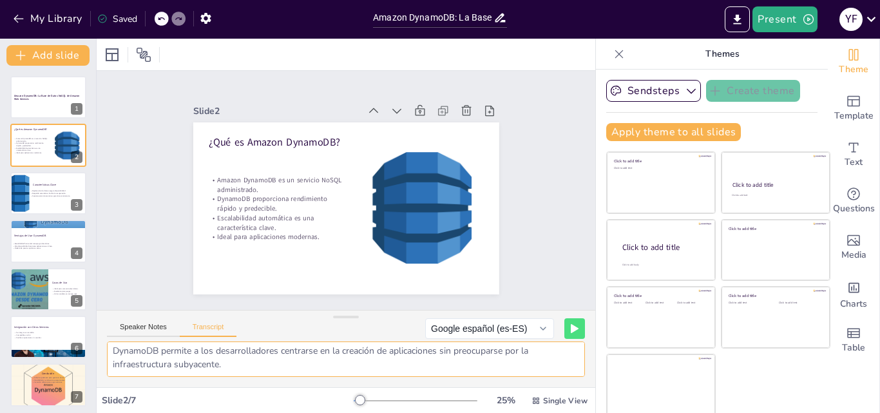
drag, startPoint x: 115, startPoint y: 354, endPoint x: 434, endPoint y: 388, distance: 320.1
click at [434, 388] on div "Slide 1 Amazon DynamoDB: La Base de Datos NoSQL de Amazon Web Services Slide 2 …" at bounding box center [346, 226] width 499 height 374
click at [568, 314] on div "Speaker Notes Transcript Google español (es-ES) Google Deutsch (de-DE) Google U…" at bounding box center [346, 326] width 499 height 31
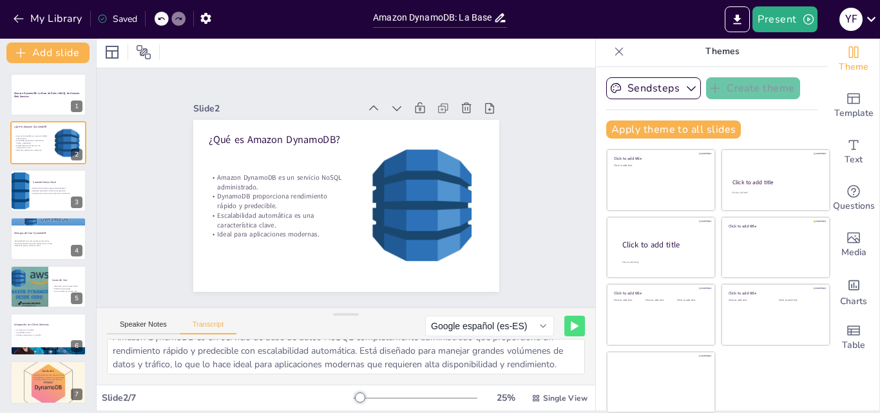
scroll to position [0, 0]
click at [41, 193] on p "Soporte para transacciones garantiza consistencia." at bounding box center [55, 193] width 50 height 3
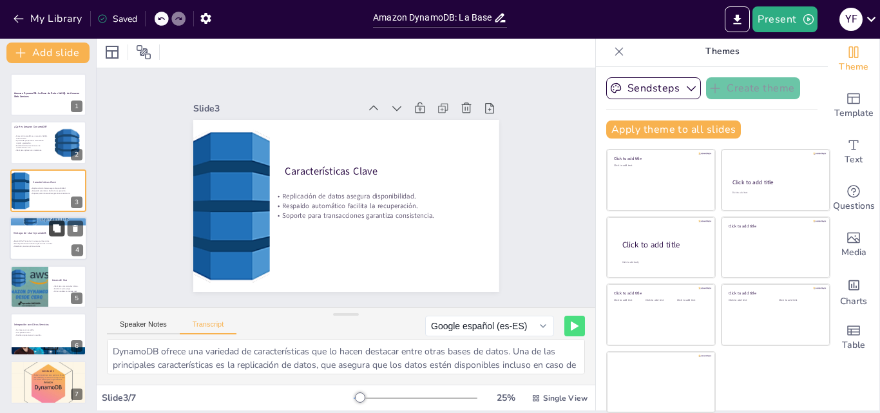
click at [52, 231] on icon at bounding box center [56, 228] width 9 height 9
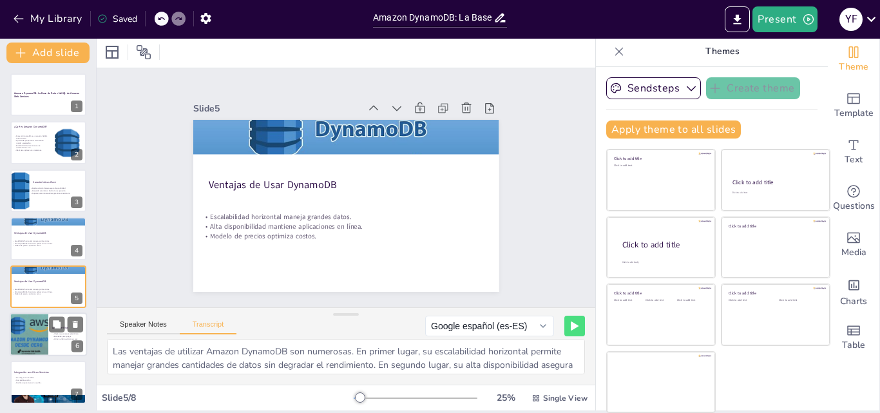
scroll to position [50, 0]
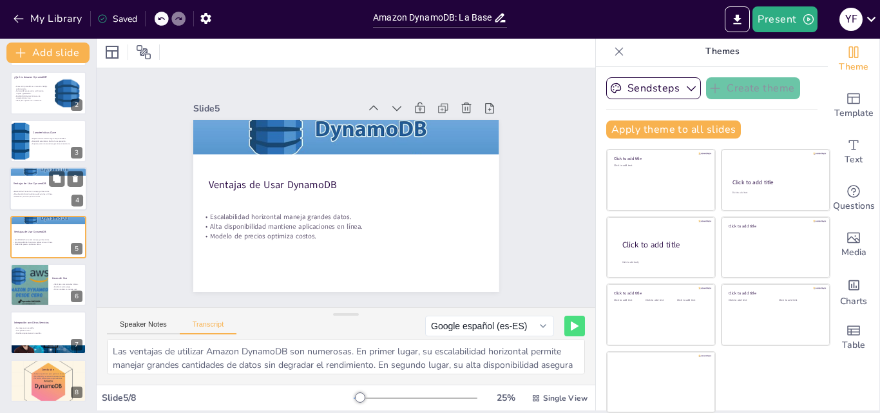
click at [40, 180] on div at bounding box center [48, 189] width 77 height 44
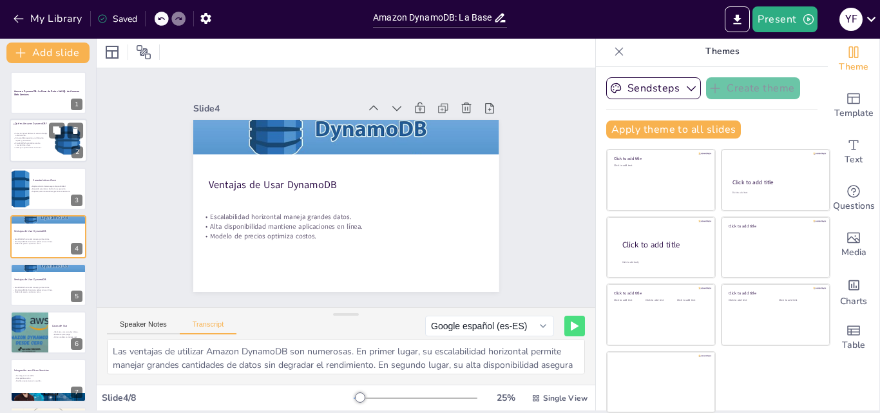
click at [41, 142] on p "Escalabilidad automática es una característica clave." at bounding box center [31, 144] width 35 height 5
type textarea "Amazon DynamoDB es un servicio de base de datos NoSQL completamente administrad…"
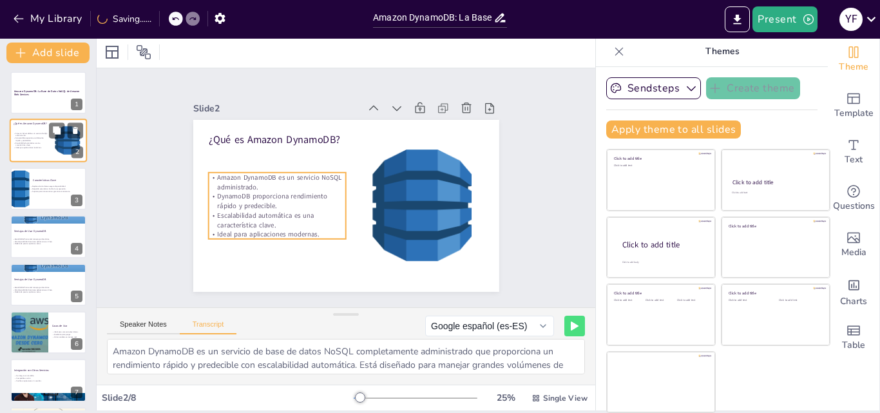
scroll to position [0, 0]
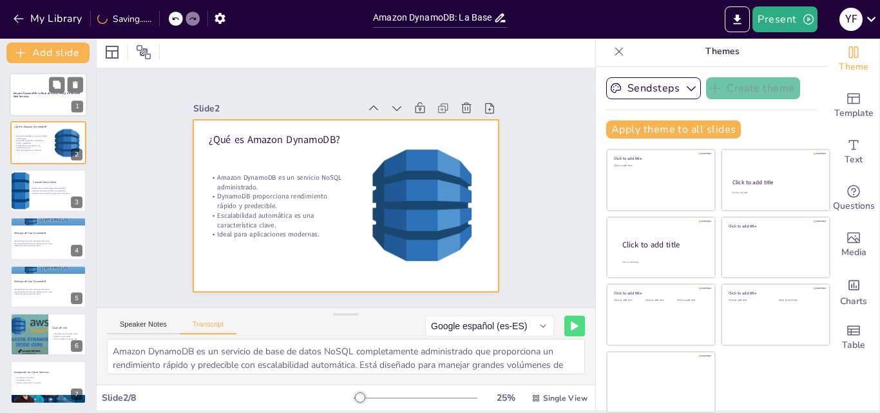
click at [46, 115] on div "Amazon DynamoDB: La Base de Datos NoSQL de Amazon Web Services 1" at bounding box center [48, 95] width 77 height 44
